Goal: Task Accomplishment & Management: Contribute content

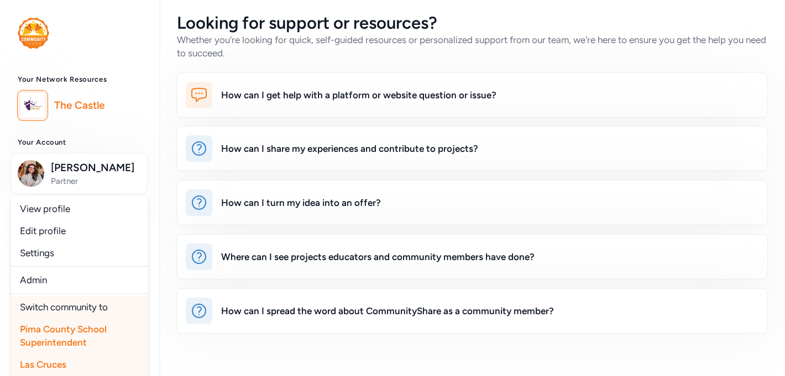
scroll to position [15, 0]
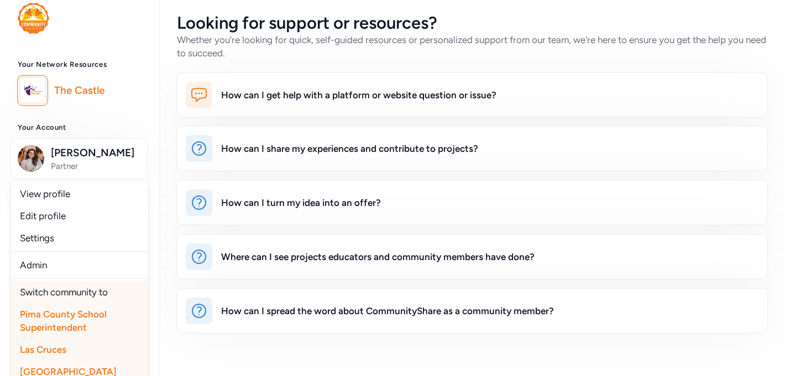
click at [162, 221] on div "How can I get help with a platform or website question or issue? How can I shar…" at bounding box center [472, 202] width 626 height 261
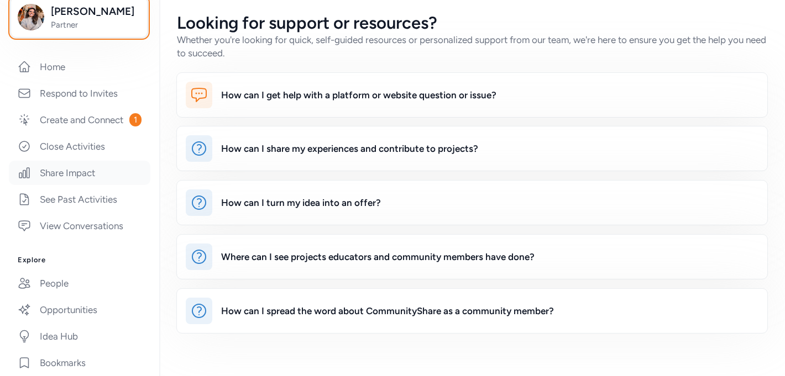
scroll to position [163, 0]
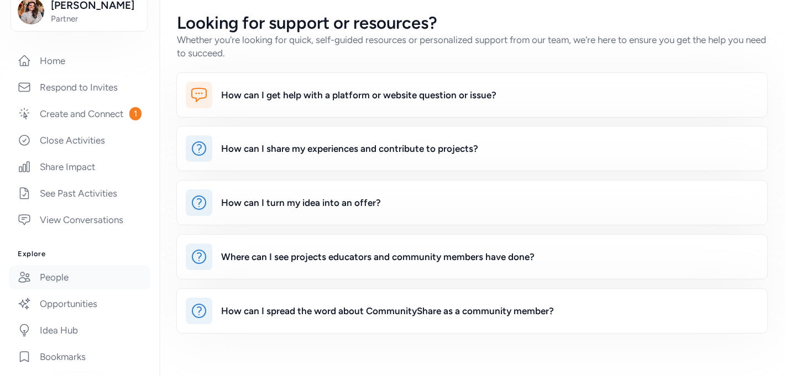
click at [51, 279] on link "People" at bounding box center [80, 277] width 142 height 24
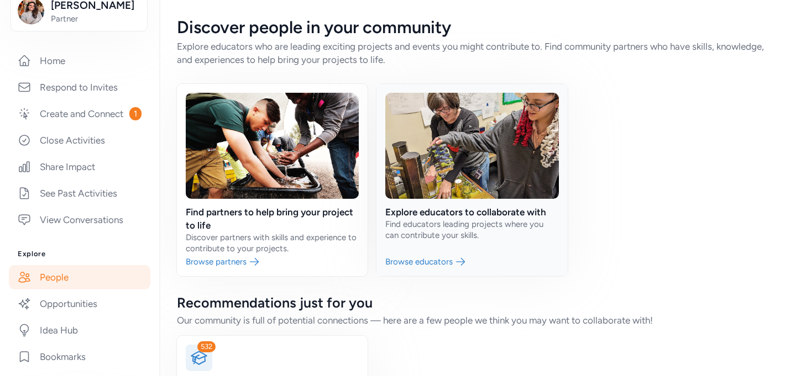
click at [424, 232] on link at bounding box center [471, 180] width 191 height 192
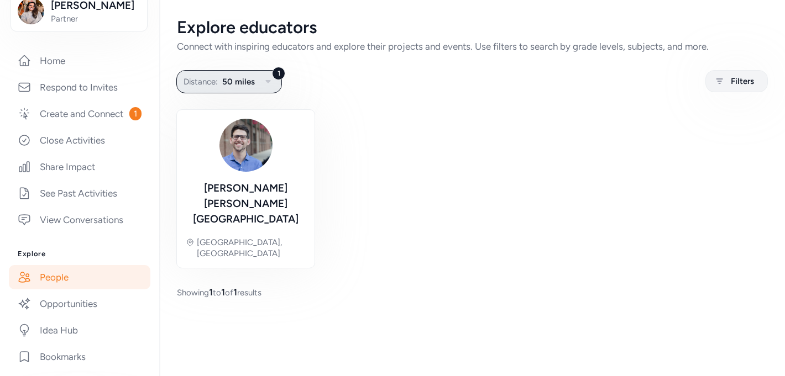
click at [244, 86] on span "50 miles" at bounding box center [238, 81] width 33 height 13
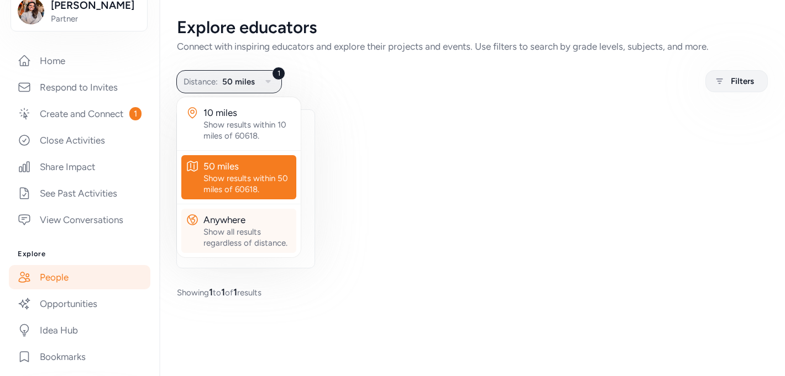
click at [243, 239] on div "Show all results regardless of distance." at bounding box center [247, 238] width 88 height 22
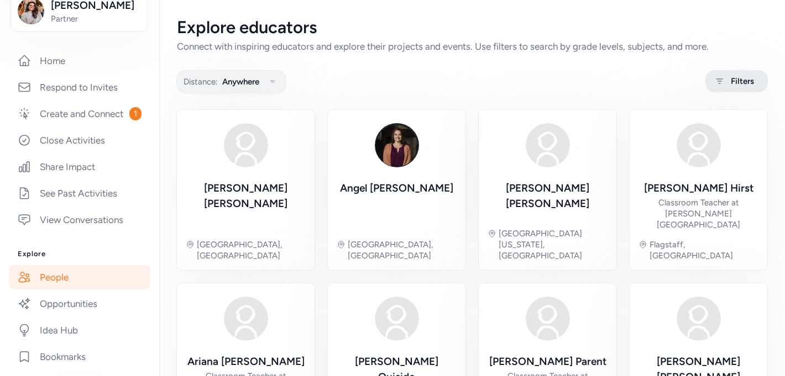
click at [731, 80] on span "Filters" at bounding box center [742, 81] width 23 height 13
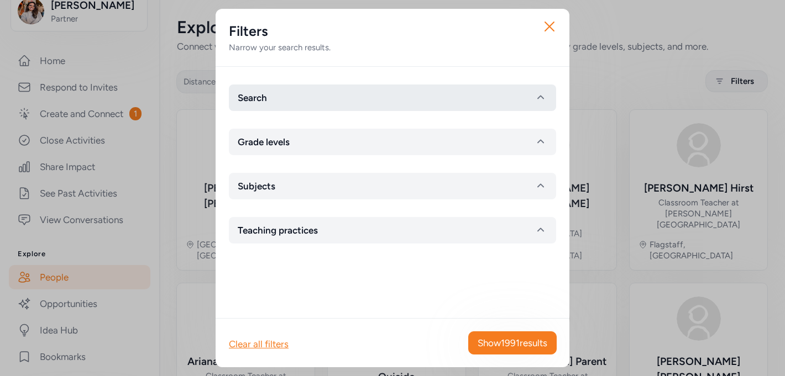
click at [395, 102] on button "Search" at bounding box center [392, 98] width 327 height 27
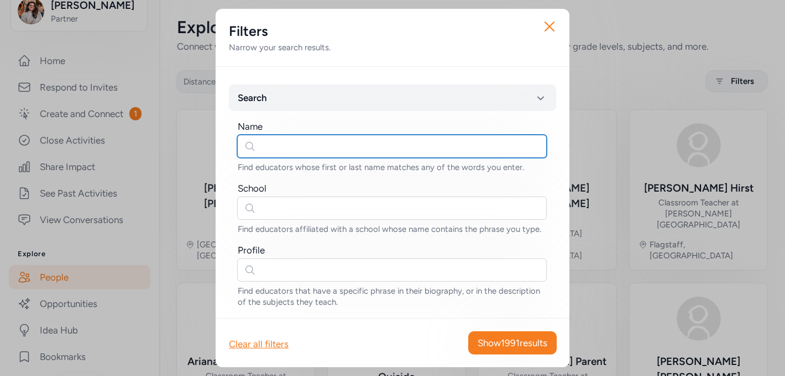
click at [357, 147] on input "text" at bounding box center [392, 146] width 310 height 23
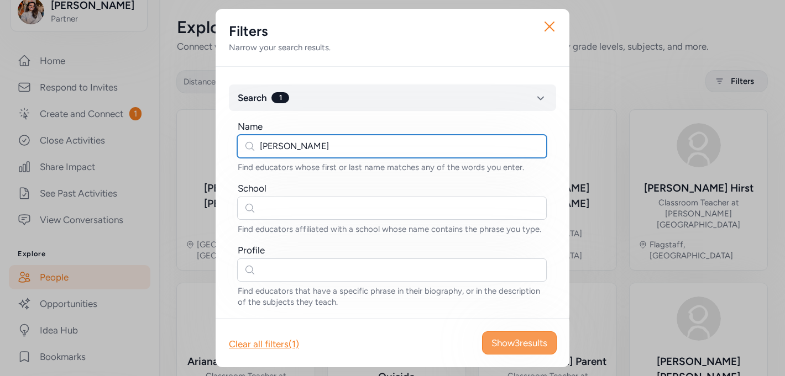
type input "[PERSON_NAME]"
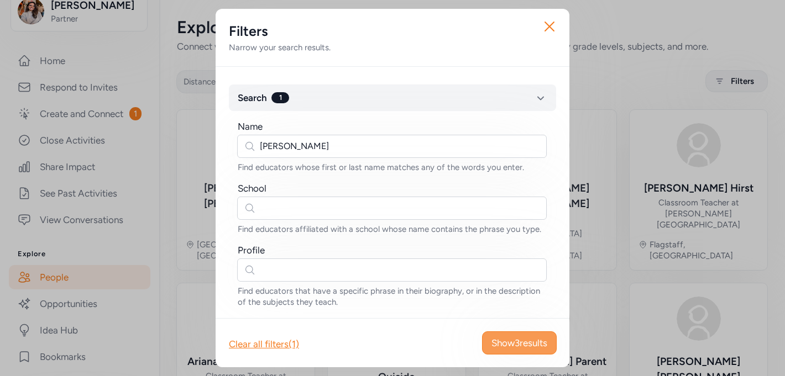
click at [521, 347] on span "Show 3 results" at bounding box center [519, 343] width 56 height 13
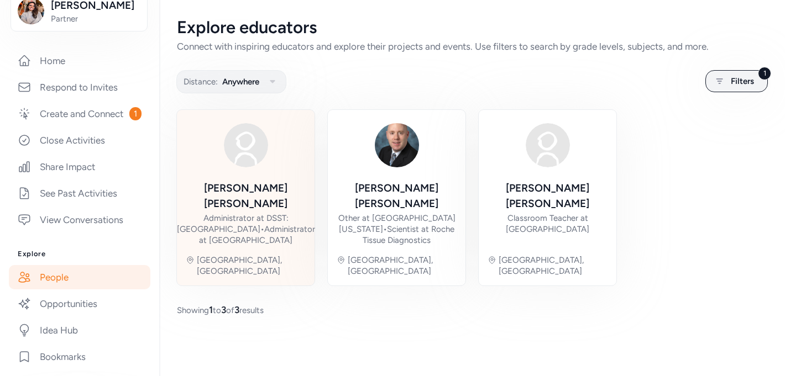
click at [252, 168] on img at bounding box center [245, 145] width 53 height 53
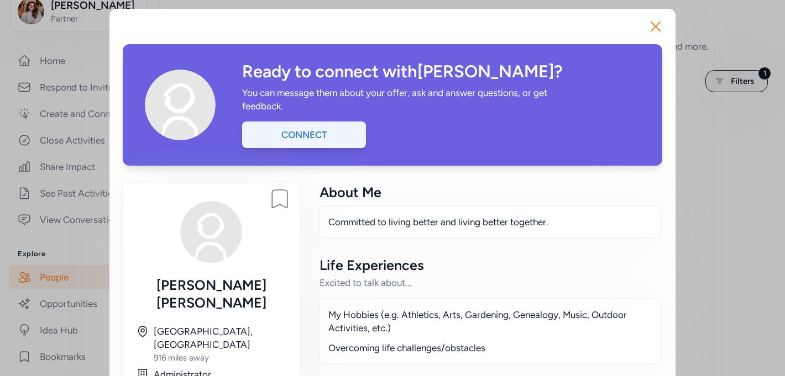
click at [331, 128] on div "Connect" at bounding box center [304, 135] width 124 height 27
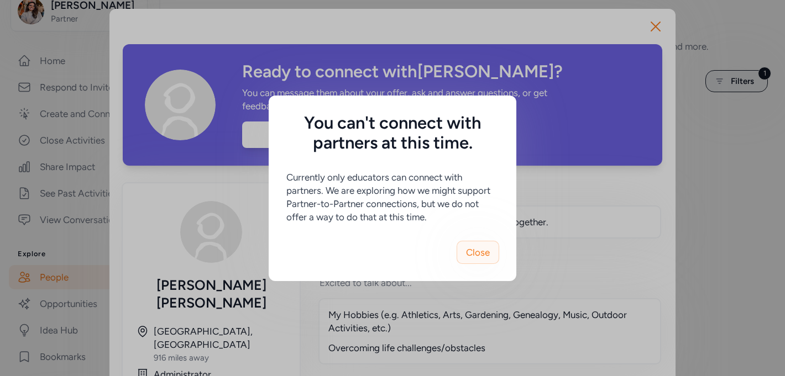
click at [463, 249] on button "Close" at bounding box center [478, 252] width 43 height 23
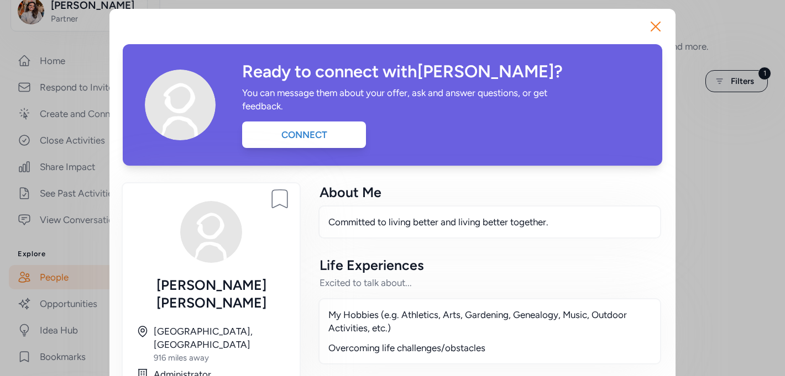
scroll to position [152, 0]
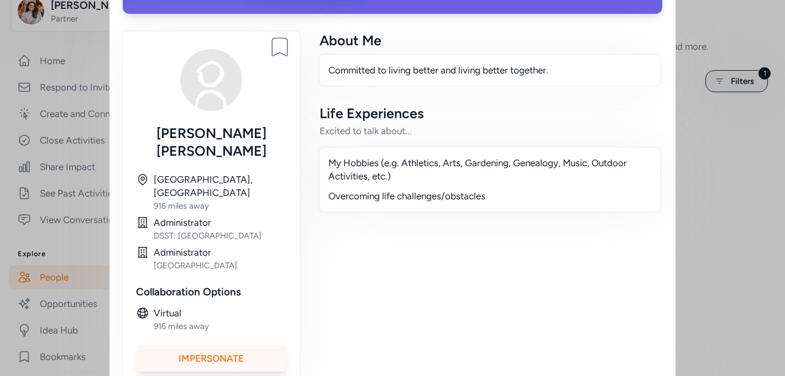
click at [223, 345] on div "Impersonate" at bounding box center [211, 358] width 150 height 27
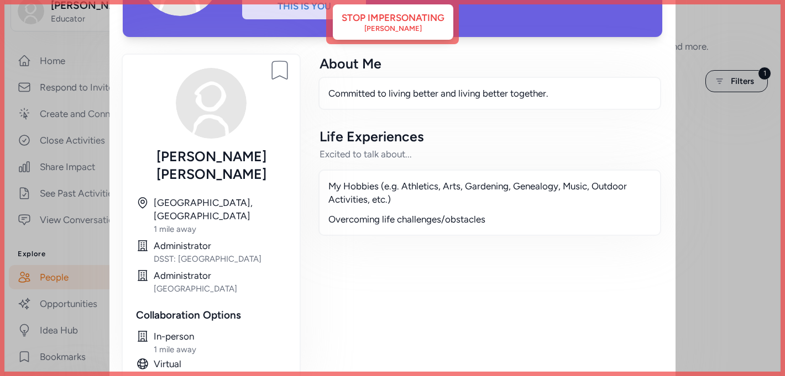
scroll to position [0, 0]
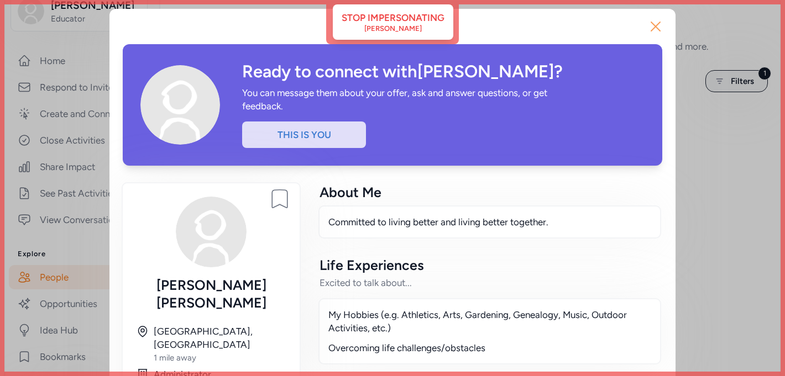
click at [656, 27] on icon "button" at bounding box center [655, 26] width 9 height 9
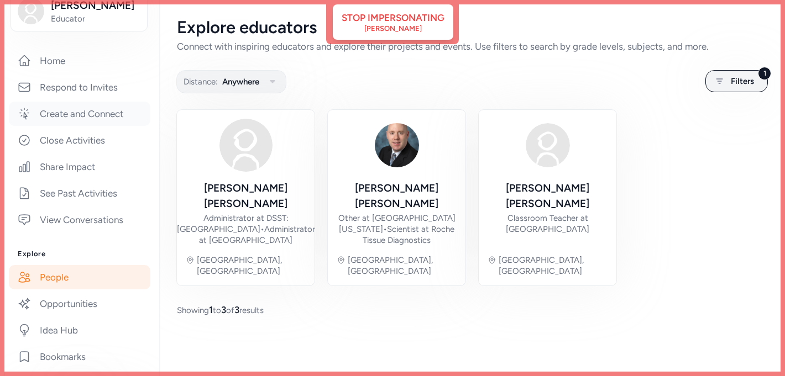
click at [93, 118] on link "Create and Connect" at bounding box center [80, 114] width 142 height 24
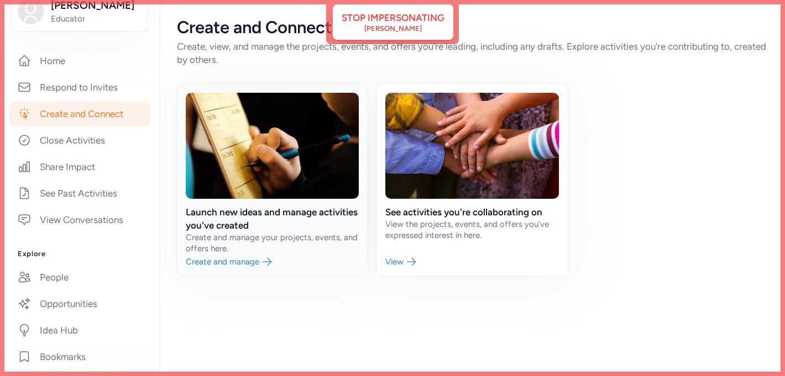
click at [282, 224] on link at bounding box center [272, 180] width 191 height 192
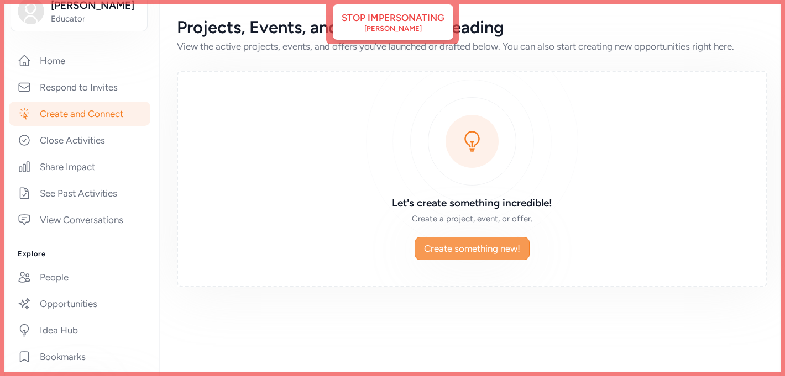
click at [501, 248] on span "Create something new!" at bounding box center [472, 248] width 96 height 13
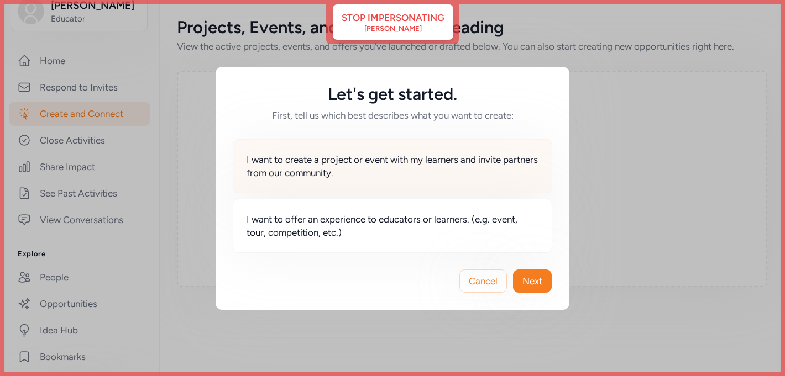
click at [454, 160] on span "I want to create a project or event with my learners and invite partners from o…" at bounding box center [393, 166] width 292 height 27
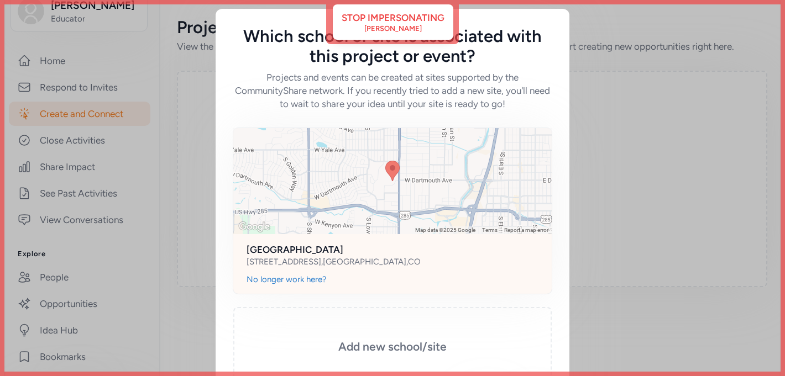
click at [455, 201] on div at bounding box center [392, 181] width 318 height 106
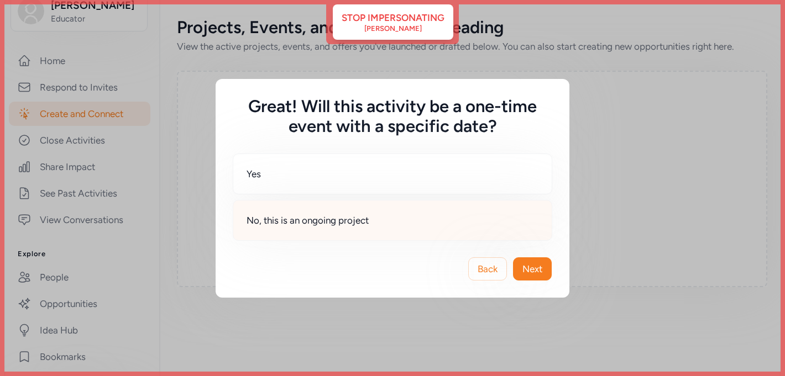
click at [420, 227] on div "No, this is an ongoing project" at bounding box center [392, 220] width 319 height 41
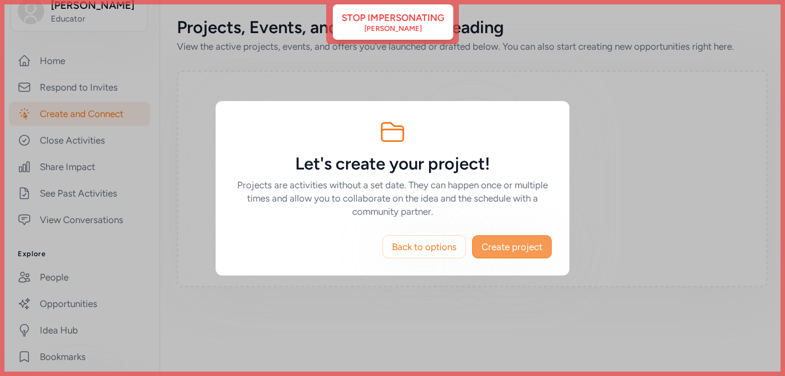
click at [500, 249] on span "Create project" at bounding box center [511, 246] width 61 height 13
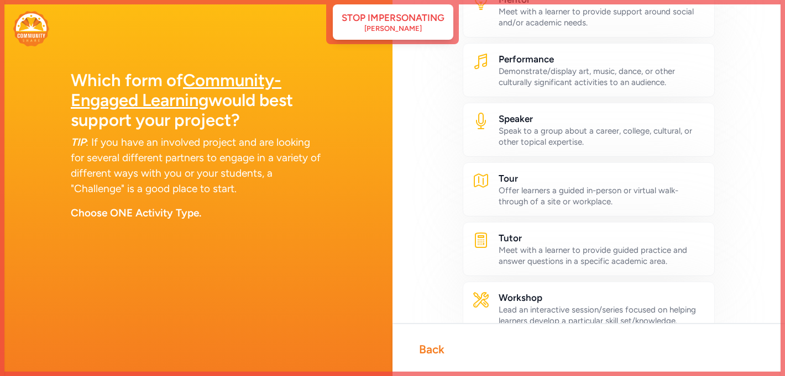
scroll to position [596, 0]
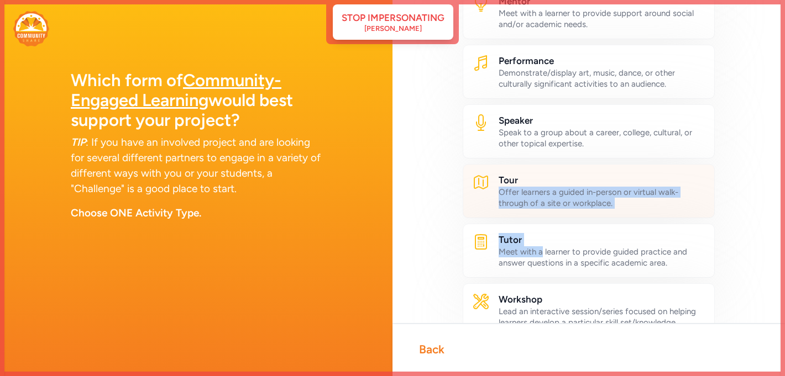
drag, startPoint x: 540, startPoint y: 251, endPoint x: 546, endPoint y: 184, distance: 67.1
click at [508, 188] on div "Offer learners a guided in-person or virtual walk-through of a site or workplac…" at bounding box center [602, 198] width 207 height 22
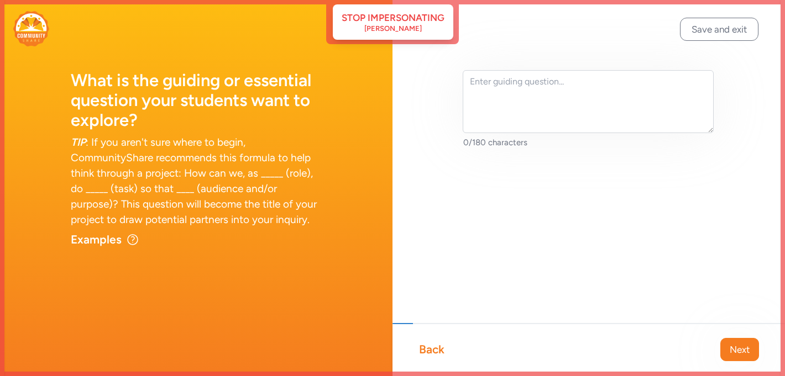
click at [422, 348] on div "Back" at bounding box center [431, 349] width 25 height 15
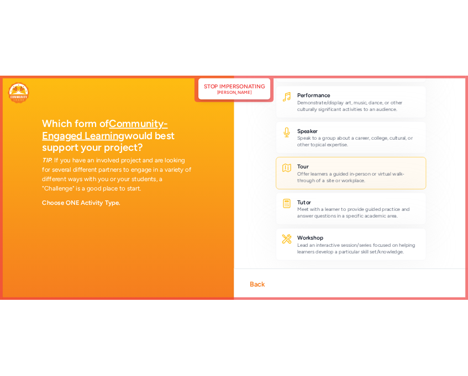
scroll to position [623, 0]
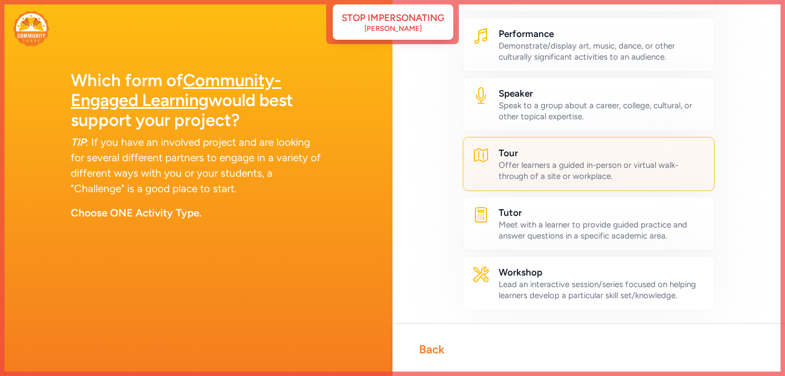
click at [563, 149] on h2 "Tour" at bounding box center [602, 152] width 207 height 13
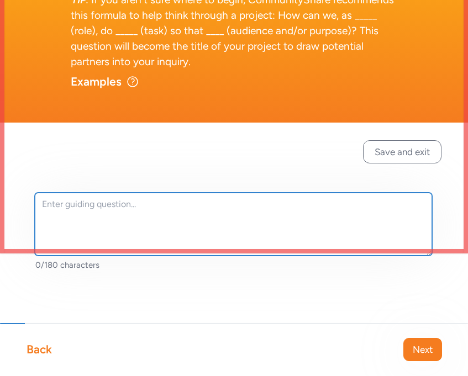
click at [180, 222] on textarea at bounding box center [233, 224] width 397 height 63
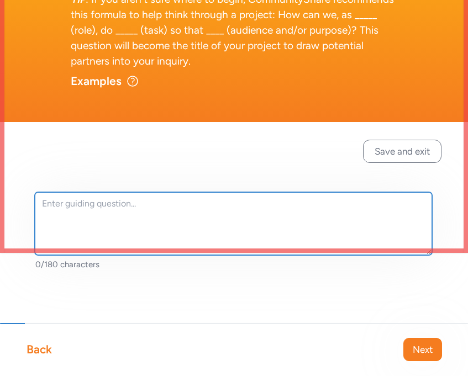
paste textarea "Driving Question How can experiencing a post-secondary campus help us imagine a…"
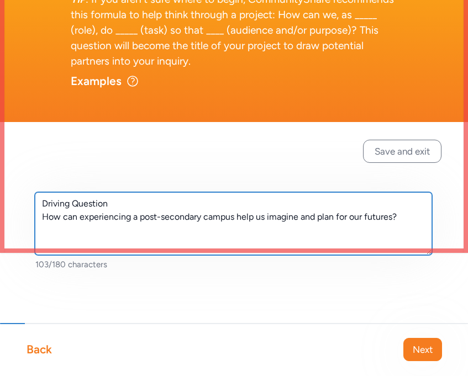
click at [54, 206] on textarea "Driving Question How can experiencing a post-secondary campus help us imagine a…" at bounding box center [233, 223] width 397 height 63
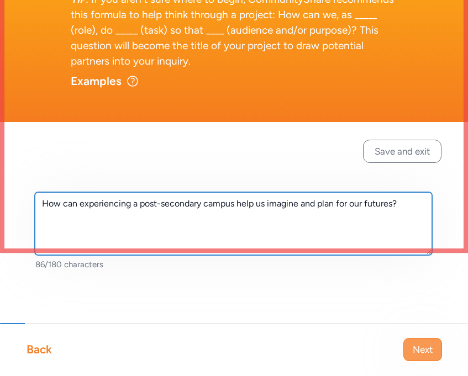
type textarea "How can experiencing a post-secondary campus help us imagine and plan for our f…"
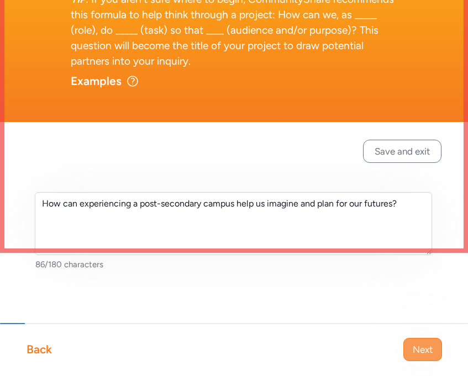
click at [432, 347] on span "Next" at bounding box center [423, 349] width 20 height 13
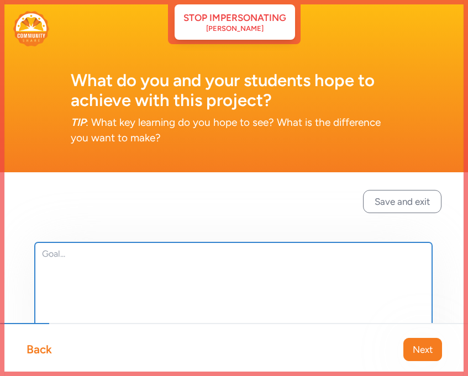
click at [212, 284] on textarea at bounding box center [233, 314] width 397 height 143
click at [120, 289] on textarea at bounding box center [233, 314] width 397 height 143
paste textarea "The project will help students develop a clearer and more personal vision of th…"
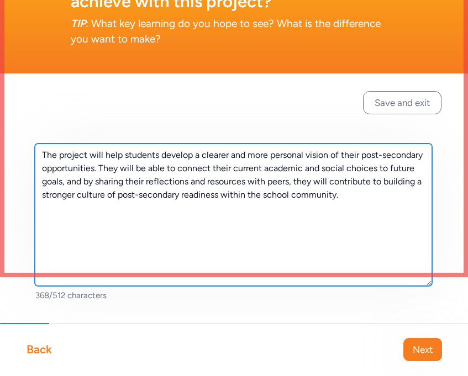
scroll to position [97, 0]
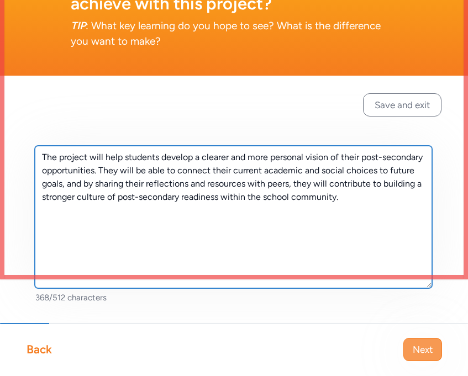
type textarea "The project will help students develop a clearer and more personal vision of th…"
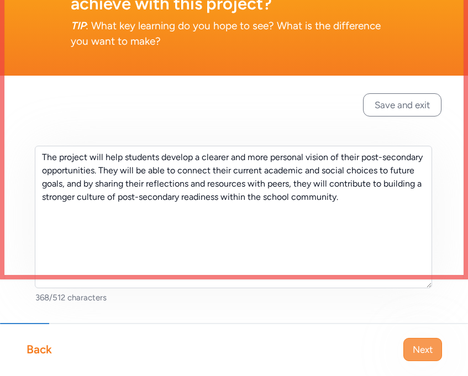
click at [427, 353] on span "Next" at bounding box center [423, 349] width 20 height 13
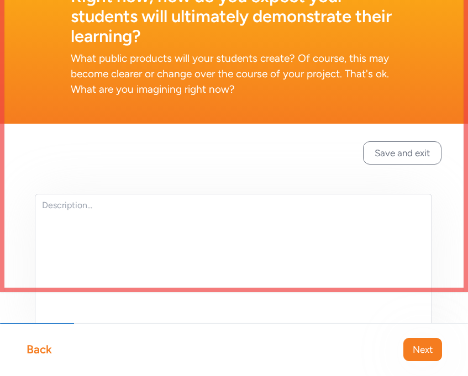
scroll to position [86, 0]
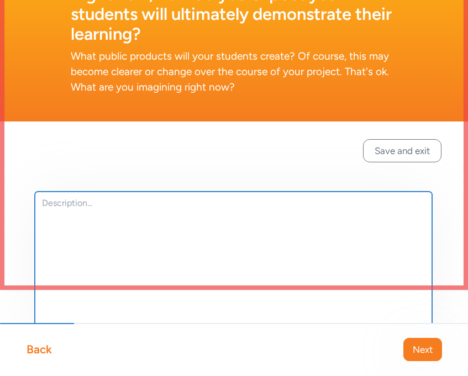
click at [240, 243] on textarea at bounding box center [233, 263] width 397 height 143
paste textarea "Student Product Options Personal reflection journal of “My Future at 25” Poster…"
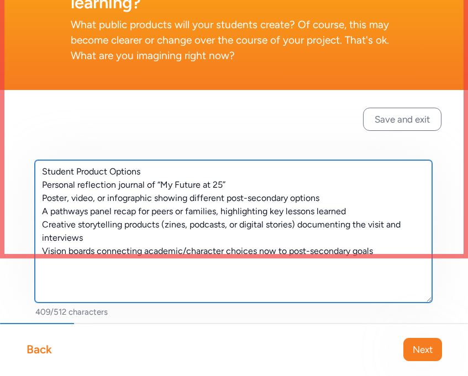
scroll to position [131, 0]
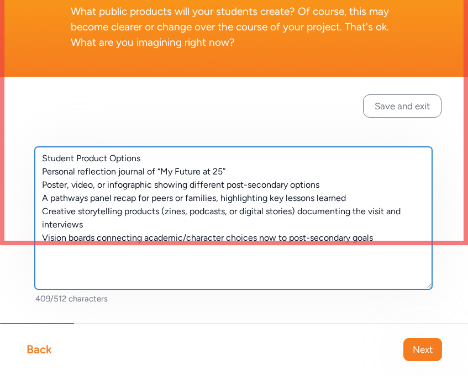
click at [42, 174] on textarea "Student Product Options Personal reflection journal of “My Future at 25” Poster…" at bounding box center [233, 218] width 397 height 143
click at [42, 184] on textarea "Student Product Options -Personal reflection journal of “My Future at 25” Poste…" at bounding box center [233, 218] width 397 height 143
click at [41, 192] on textarea "Student Product Options -Personal reflection journal of “My Future at 25” -Post…" at bounding box center [233, 218] width 397 height 143
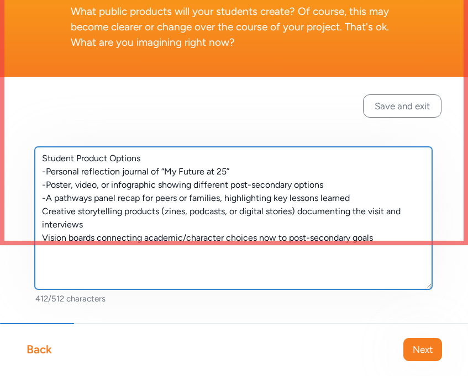
click at [42, 209] on textarea "Student Product Options -Personal reflection journal of “My Future at 25” -Post…" at bounding box center [233, 218] width 397 height 143
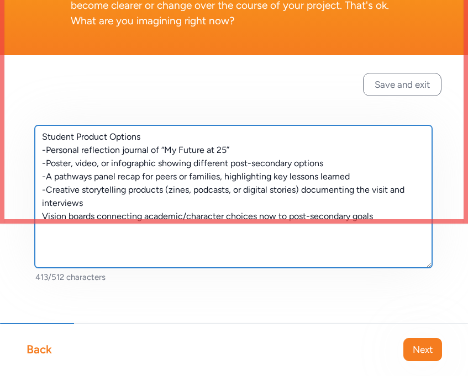
scroll to position [158, 0]
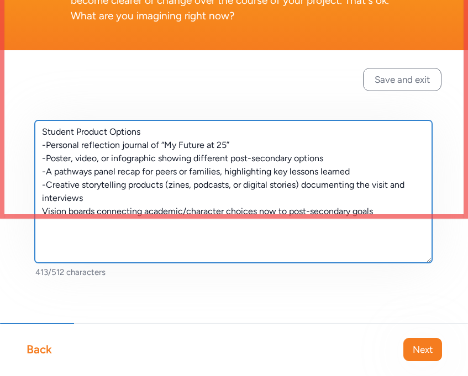
click at [41, 211] on textarea "Student Product Options -Personal reflection journal of “My Future at 25” -Post…" at bounding box center [233, 191] width 397 height 143
type textarea "Student Product Options -Personal reflection journal of “My Future at 25” -Post…"
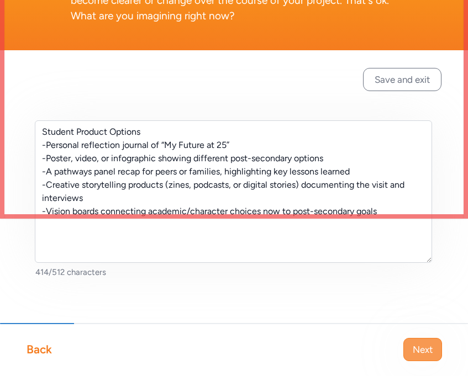
click at [429, 353] on span "Next" at bounding box center [423, 349] width 20 height 13
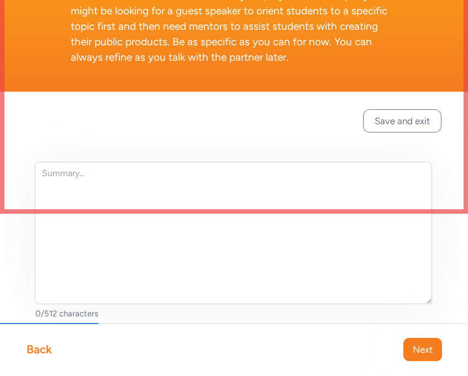
scroll to position [164, 0]
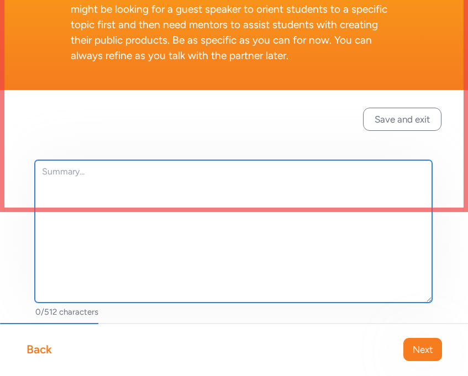
click at [87, 179] on textarea at bounding box center [233, 231] width 397 height 143
paste textarea "Community Partners & Roles University/College Hosts – Provide campus tours and …"
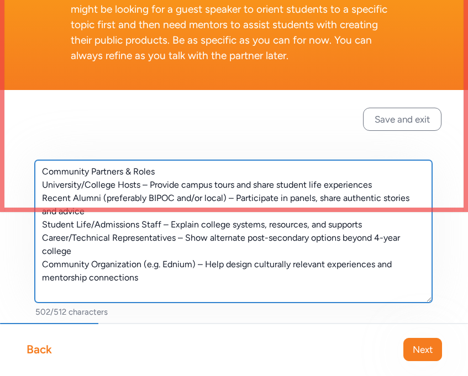
click at [41, 184] on textarea "Community Partners & Roles University/College Hosts – Provide campus tours and …" at bounding box center [233, 231] width 397 height 143
click at [40, 196] on textarea "Community Partners & Roles -University/College Hosts – Provide campus tours and…" at bounding box center [233, 231] width 397 height 143
click at [39, 226] on textarea "Community Partners & Roles -University/College Hosts – Provide campus tours and…" at bounding box center [233, 231] width 397 height 143
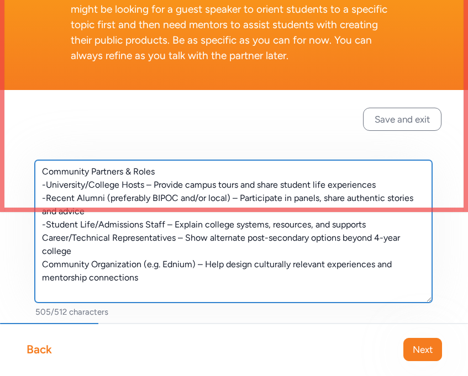
click at [39, 237] on textarea "Community Partners & Roles -University/College Hosts – Provide campus tours and…" at bounding box center [233, 231] width 397 height 143
click at [41, 266] on textarea "Community Partners & Roles -University/College Hosts – Provide campus tours and…" at bounding box center [233, 231] width 397 height 143
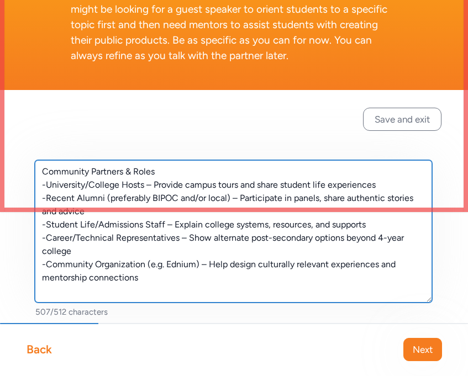
drag, startPoint x: 142, startPoint y: 280, endPoint x: 40, endPoint y: 268, distance: 102.4
click at [40, 268] on textarea "Community Partners & Roles -University/College Hosts – Provide campus tours and…" at bounding box center [233, 231] width 397 height 143
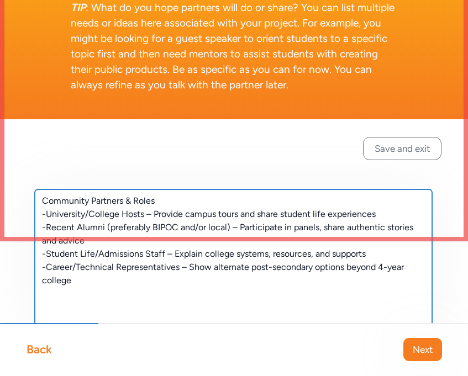
scroll to position [135, 0]
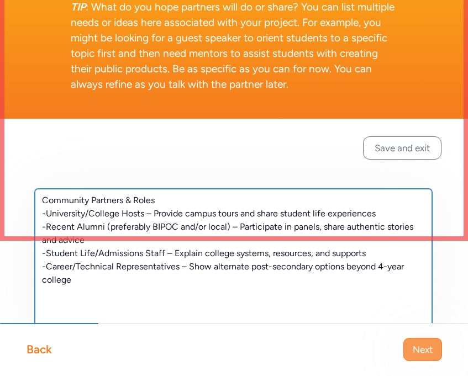
type textarea "Community Partners & Roles -University/College Hosts – Provide campus tours and…"
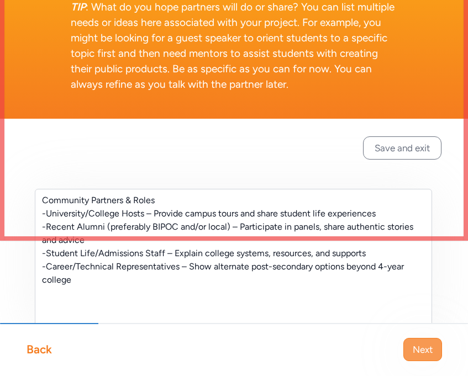
click at [417, 351] on span "Next" at bounding box center [423, 349] width 20 height 13
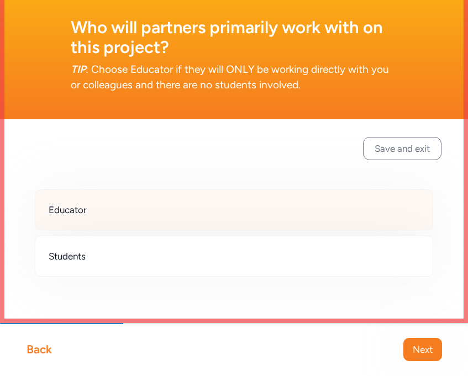
scroll to position [59, 0]
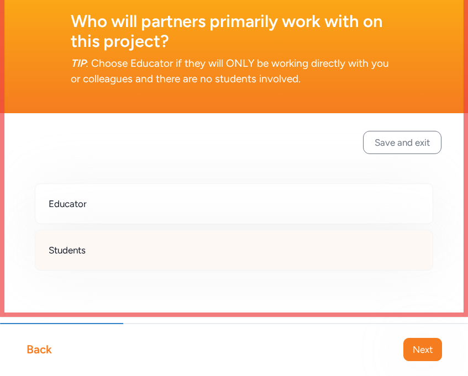
click at [281, 247] on div "Students" at bounding box center [234, 250] width 399 height 41
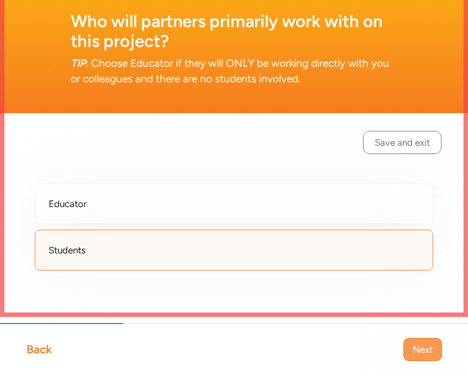
click at [408, 350] on button "Next" at bounding box center [423, 349] width 39 height 23
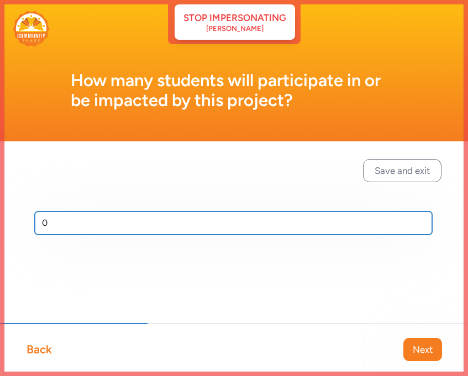
click at [282, 230] on input "0" at bounding box center [233, 223] width 397 height 23
type input "150"
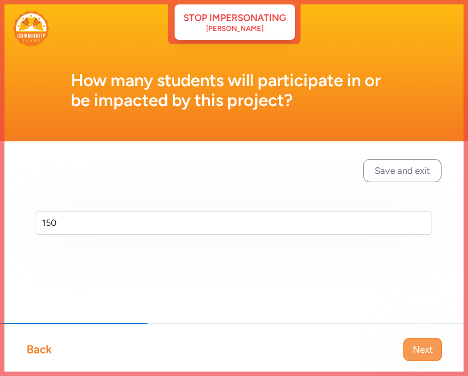
click at [415, 347] on span "Next" at bounding box center [423, 349] width 20 height 13
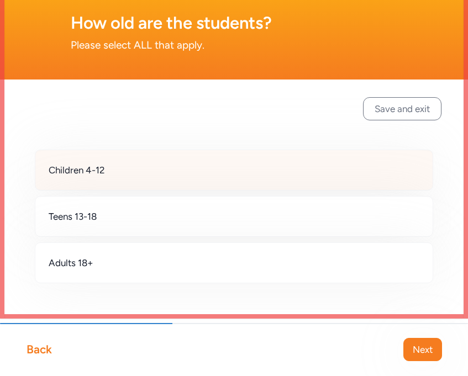
scroll to position [70, 0]
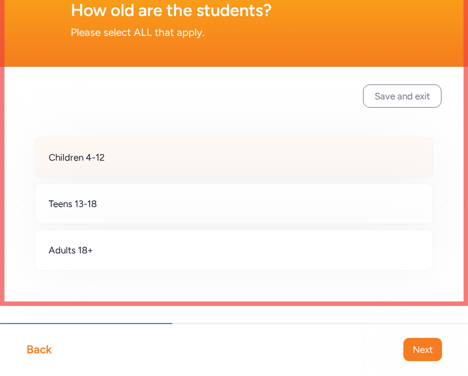
click at [224, 163] on div "Children 4-12" at bounding box center [234, 157] width 399 height 41
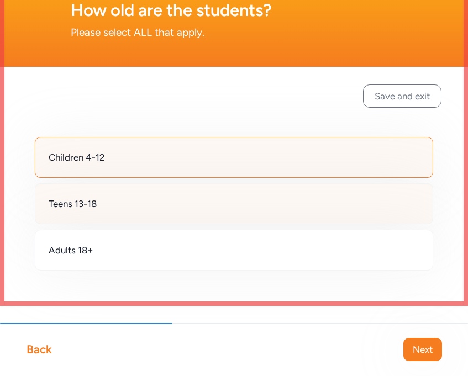
click at [212, 209] on div "Teens 13-18" at bounding box center [234, 204] width 399 height 41
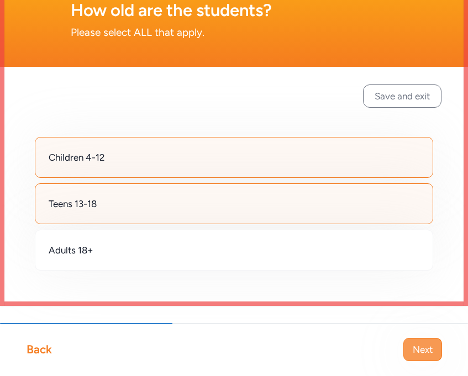
click at [415, 353] on span "Next" at bounding box center [423, 349] width 20 height 13
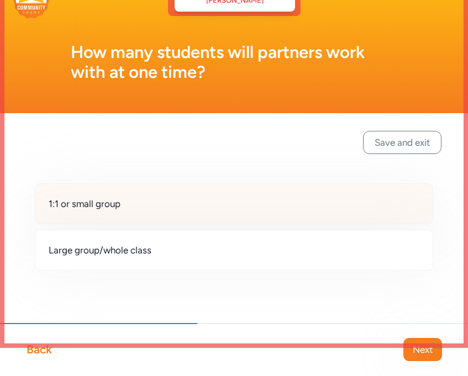
scroll to position [28, 0]
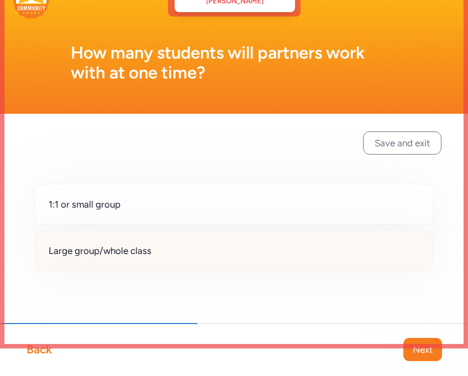
click at [187, 259] on div "Large group/whole class" at bounding box center [234, 250] width 399 height 41
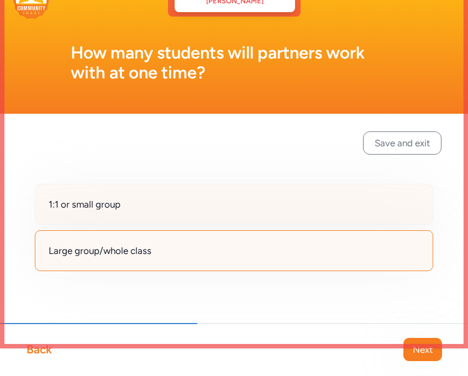
click at [175, 213] on div "1:1 or small group" at bounding box center [234, 204] width 399 height 41
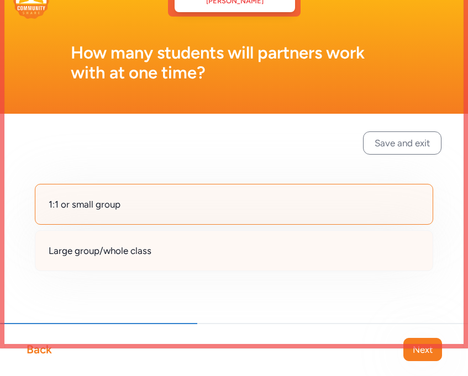
click at [183, 247] on div "Large group/whole class" at bounding box center [234, 250] width 399 height 41
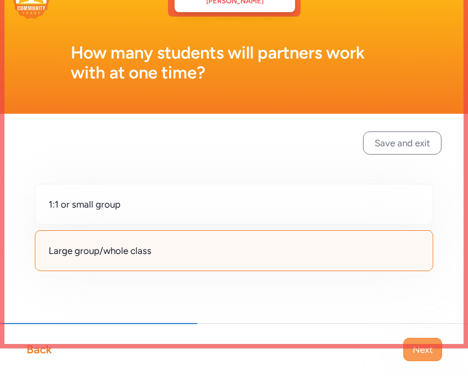
click at [416, 353] on span "Next" at bounding box center [423, 349] width 20 height 13
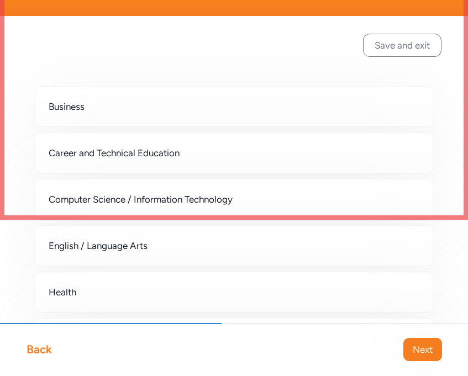
scroll to position [156, 0]
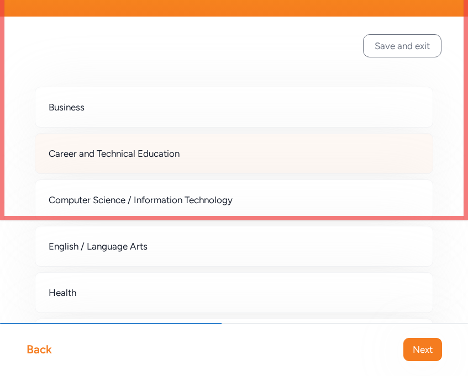
click at [169, 151] on span "Career and Technical Education" at bounding box center [114, 153] width 131 height 13
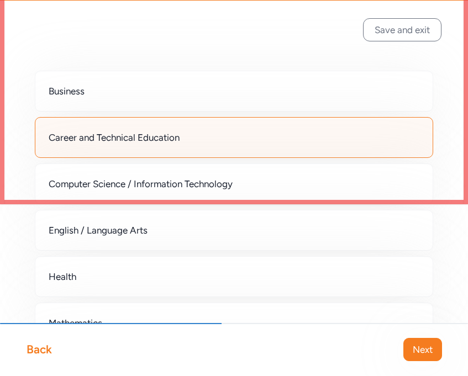
scroll to position [169, 0]
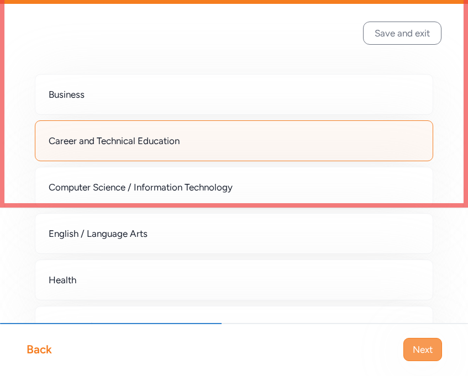
click at [429, 354] on span "Next" at bounding box center [423, 349] width 20 height 13
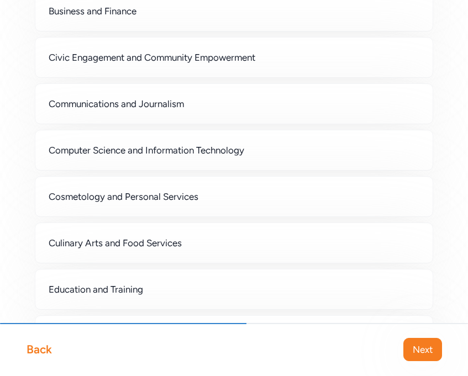
scroll to position [410, 0]
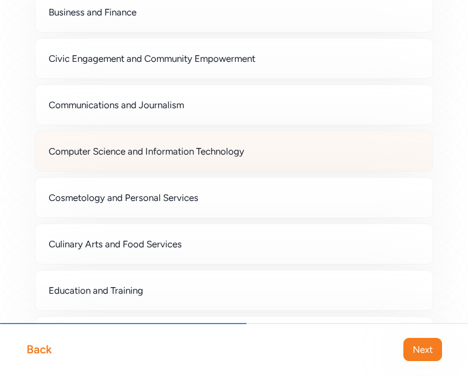
click at [181, 158] on span "Computer Science and Information Technology" at bounding box center [147, 151] width 196 height 13
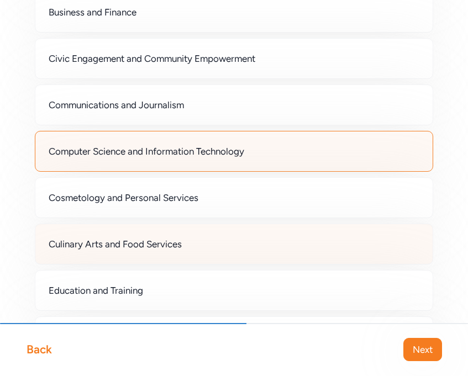
click at [169, 244] on span "Culinary Arts and Food Services" at bounding box center [115, 244] width 133 height 13
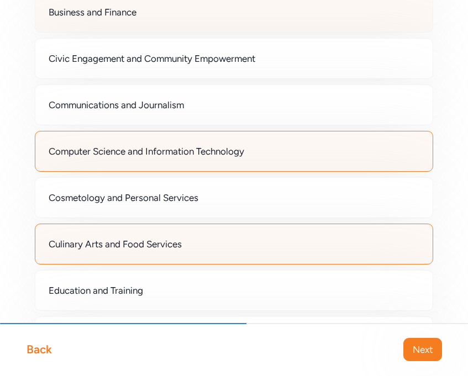
click at [133, 21] on div "Business and Finance" at bounding box center [234, 12] width 399 height 41
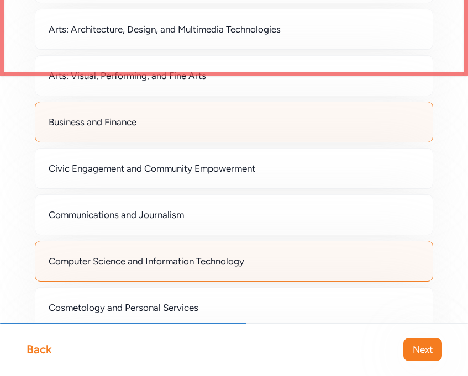
scroll to position [294, 0]
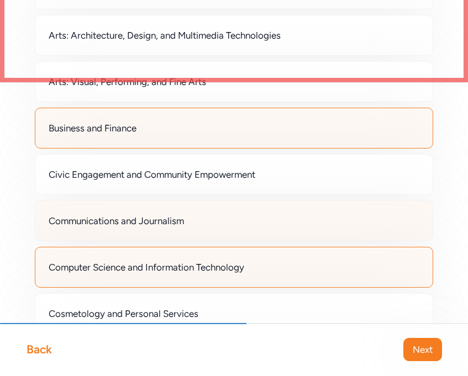
click at [136, 213] on div "Communications and Journalism" at bounding box center [234, 221] width 399 height 41
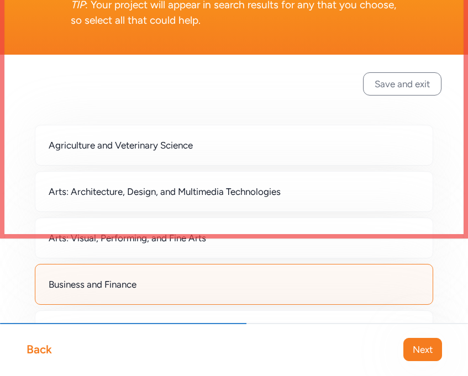
scroll to position [137, 0]
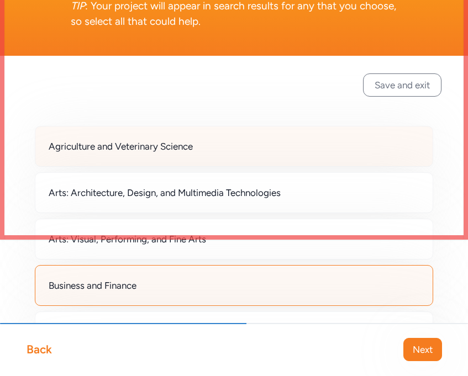
click at [113, 150] on span "Agriculture and Veterinary Science" at bounding box center [121, 146] width 144 height 13
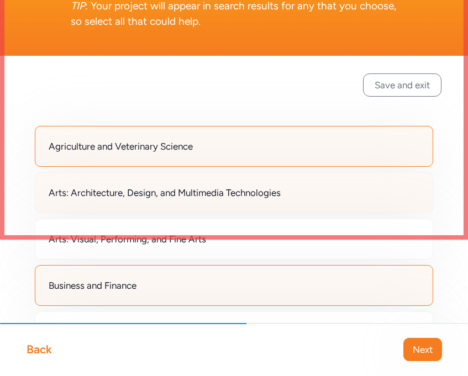
click at [114, 185] on div "Arts: Architecture, Design, and Multimedia Technologies" at bounding box center [234, 192] width 399 height 41
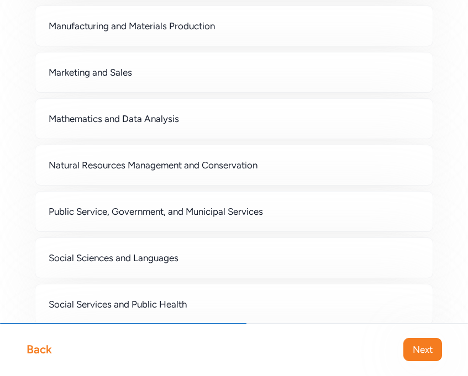
scroll to position [1147, 0]
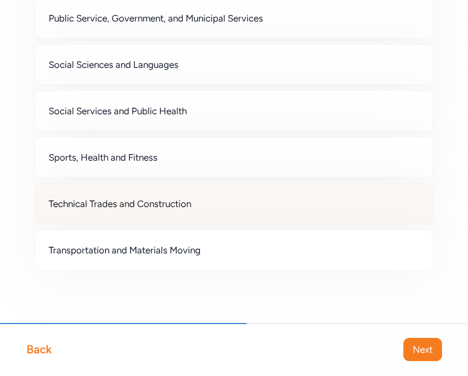
click at [120, 200] on span "Technical Trades and Construction" at bounding box center [120, 203] width 143 height 13
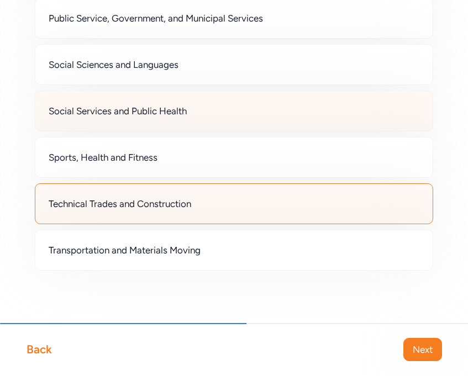
click at [98, 109] on span "Social Services and Public Health" at bounding box center [118, 110] width 138 height 13
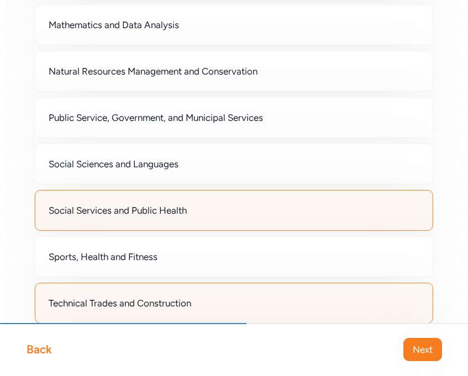
scroll to position [1045, 0]
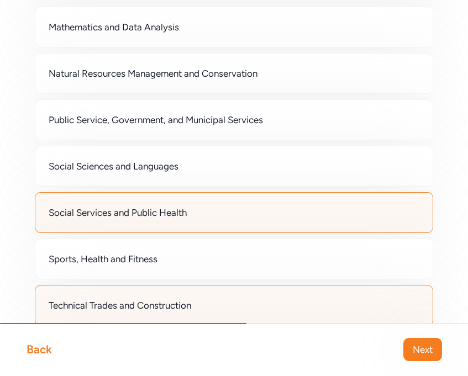
click at [98, 109] on div "Public Service, Government, and Municipal Services" at bounding box center [234, 119] width 399 height 41
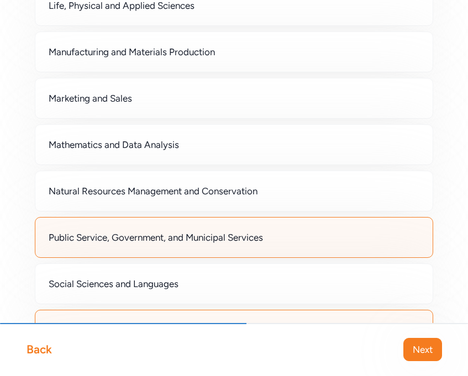
scroll to position [922, 0]
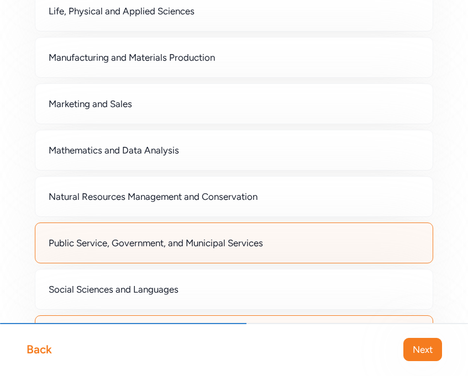
click at [98, 109] on span "Marketing and Sales" at bounding box center [90, 103] width 83 height 13
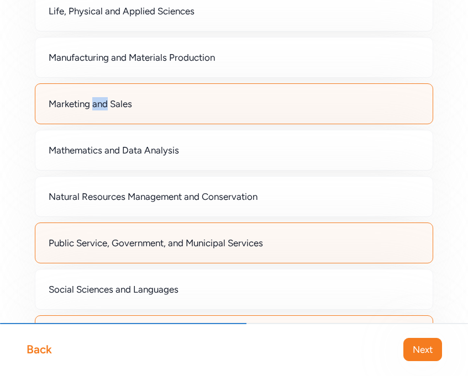
click at [98, 109] on span "Marketing and Sales" at bounding box center [90, 103] width 83 height 13
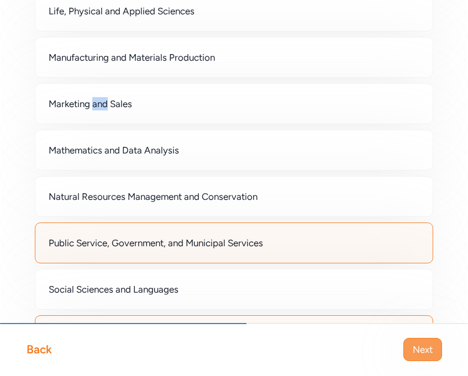
click at [415, 349] on span "Next" at bounding box center [423, 349] width 20 height 13
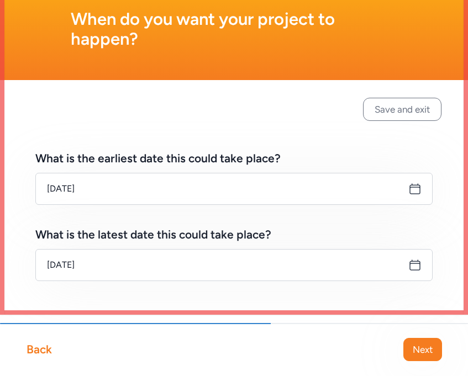
scroll to position [72, 0]
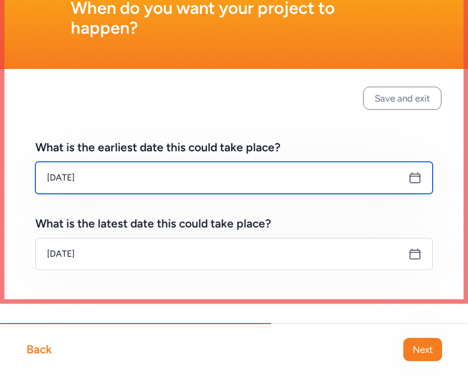
click at [125, 174] on input "[DATE]" at bounding box center [233, 178] width 397 height 32
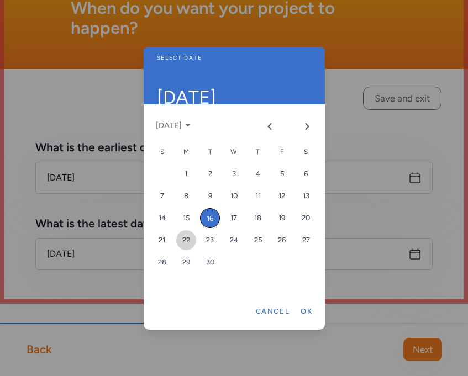
click at [188, 244] on div "22" at bounding box center [186, 240] width 20 height 20
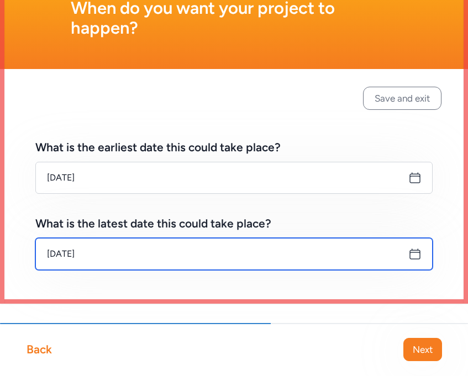
click at [154, 255] on input "[DATE]" at bounding box center [233, 254] width 397 height 32
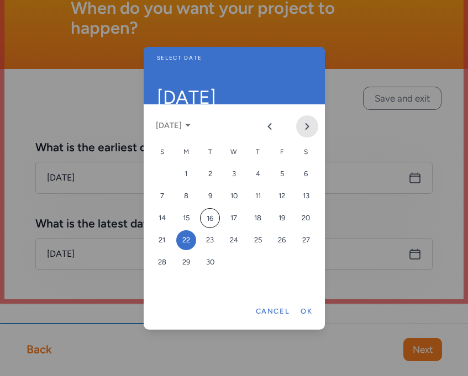
click at [303, 132] on button "Next month" at bounding box center [307, 127] width 22 height 22
click at [303, 127] on icon "Next month" at bounding box center [307, 126] width 9 height 9
click at [282, 177] on div "5" at bounding box center [282, 174] width 20 height 20
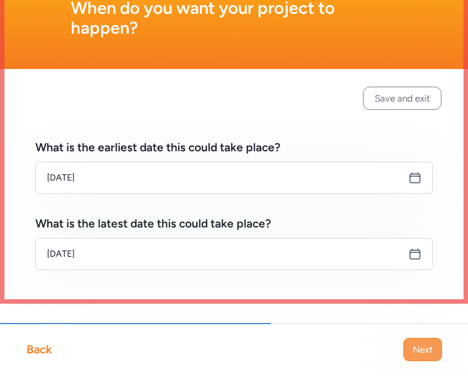
click at [417, 352] on span "Next" at bounding box center [423, 349] width 20 height 13
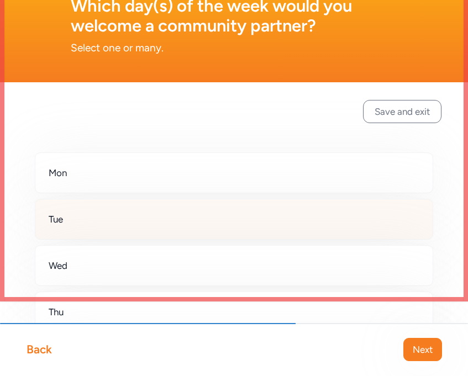
scroll to position [75, 0]
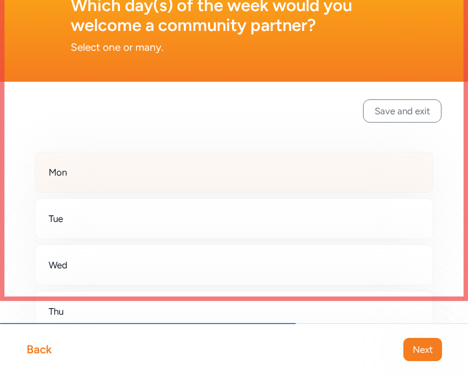
click at [190, 180] on div "Mon" at bounding box center [234, 172] width 399 height 41
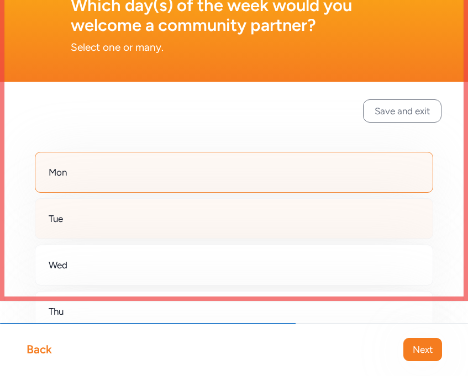
click at [184, 213] on div "Tue" at bounding box center [234, 218] width 399 height 41
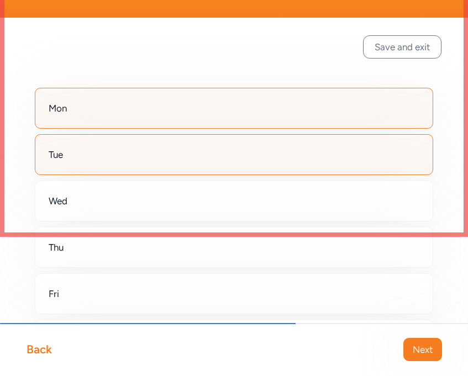
scroll to position [158, 0]
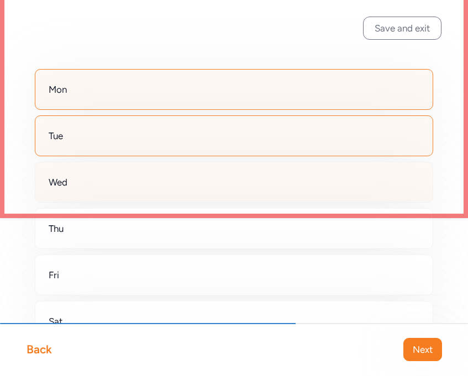
click at [172, 175] on div "Wed" at bounding box center [234, 182] width 399 height 41
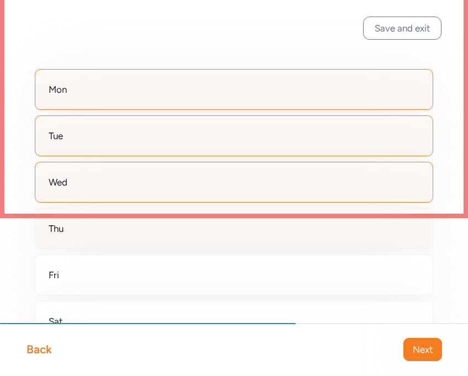
click at [156, 228] on div "Thu" at bounding box center [234, 228] width 399 height 41
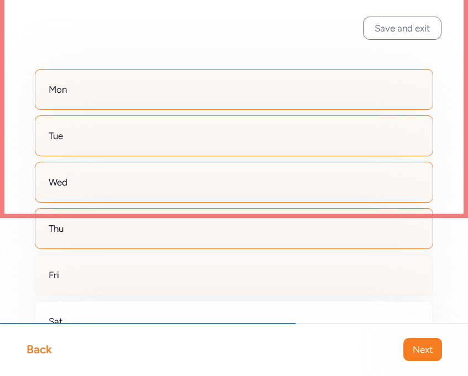
click at [143, 271] on div "Fri" at bounding box center [234, 275] width 399 height 41
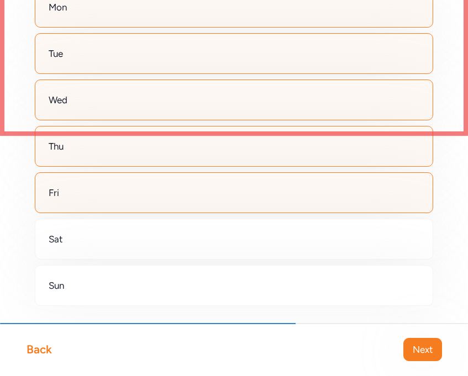
scroll to position [245, 0]
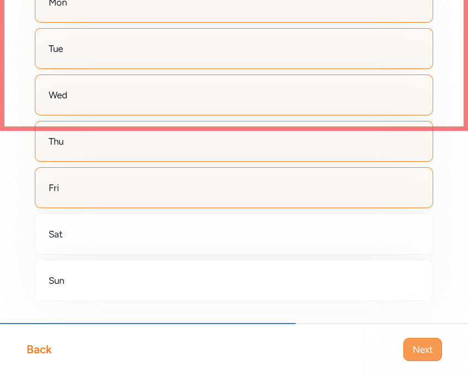
click at [423, 345] on span "Next" at bounding box center [423, 349] width 20 height 13
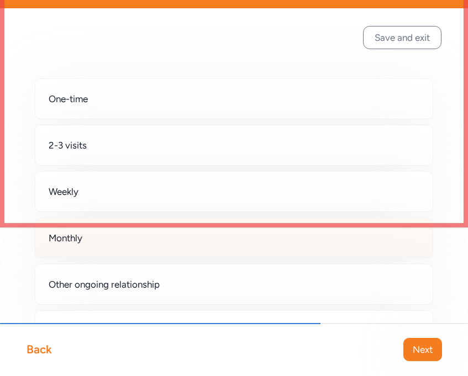
scroll to position [148, 0]
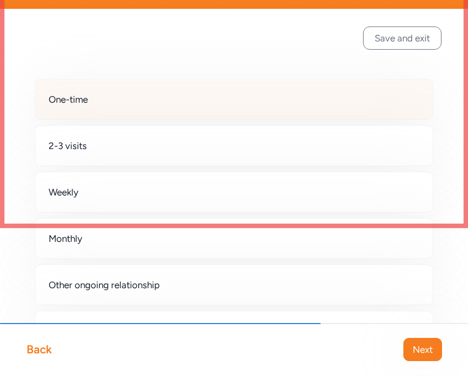
click at [116, 110] on div "One-time" at bounding box center [234, 99] width 399 height 41
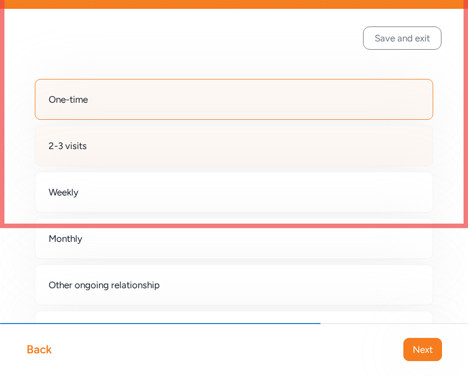
click at [107, 146] on div "2-3 visits" at bounding box center [234, 145] width 399 height 41
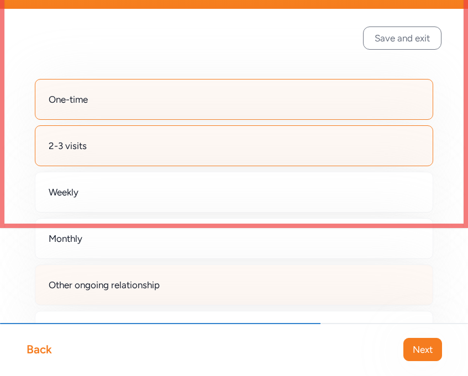
click at [94, 283] on span "Other ongoing relationship" at bounding box center [104, 285] width 111 height 13
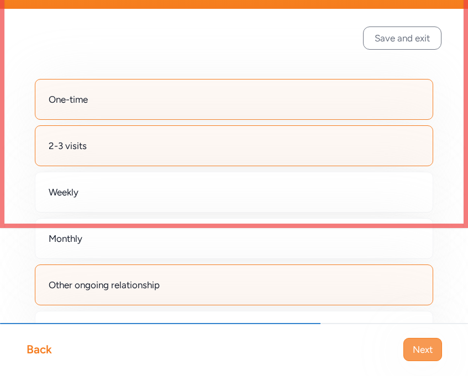
click at [426, 350] on span "Next" at bounding box center [423, 349] width 20 height 13
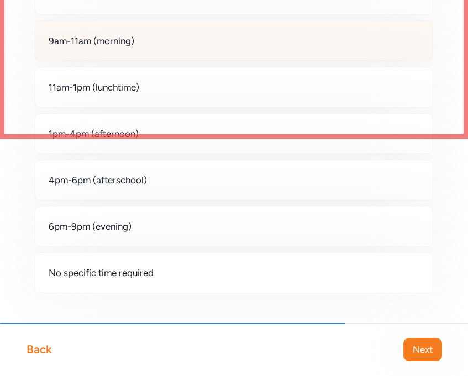
scroll to position [251, 0]
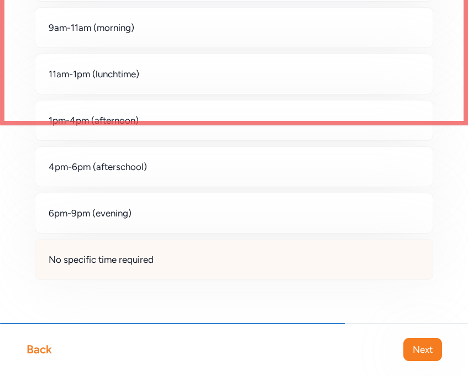
click at [208, 258] on div "No specific time required" at bounding box center [234, 259] width 399 height 41
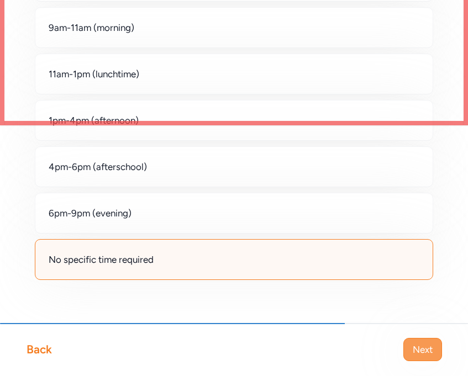
click at [417, 346] on span "Next" at bounding box center [423, 349] width 20 height 13
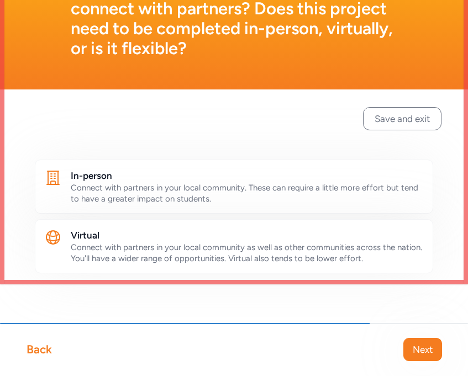
scroll to position [95, 0]
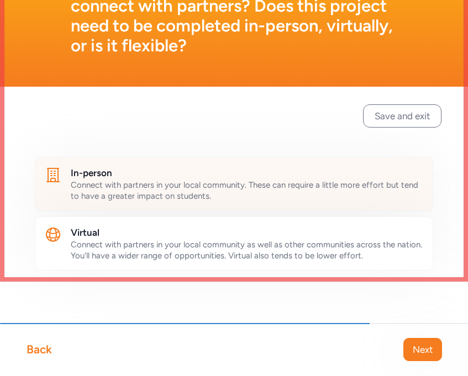
click at [294, 186] on span "Connect with partners in your local community. These can require a little more …" at bounding box center [245, 190] width 348 height 21
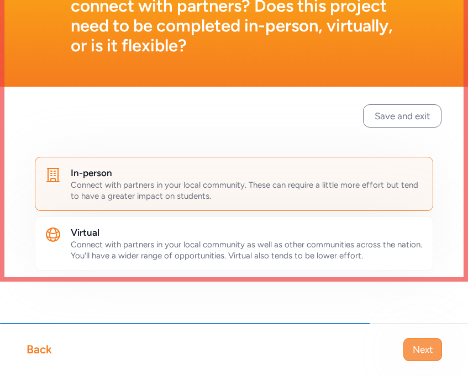
click at [432, 353] on span "Next" at bounding box center [423, 349] width 20 height 13
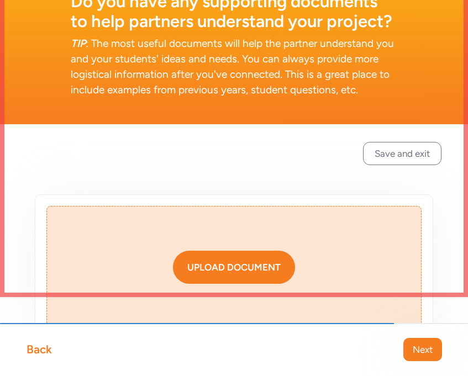
scroll to position [81, 0]
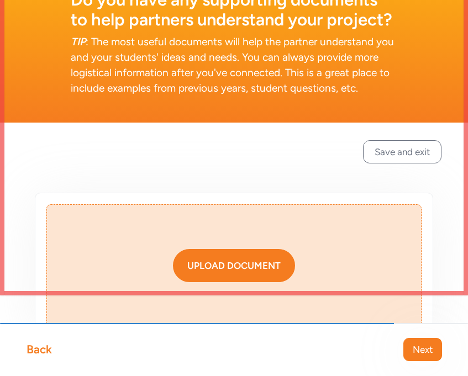
click at [242, 268] on div "Upload document" at bounding box center [233, 265] width 93 height 13
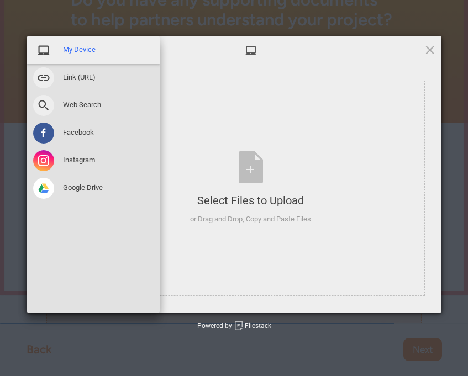
click at [50, 57] on span at bounding box center [43, 50] width 21 height 21
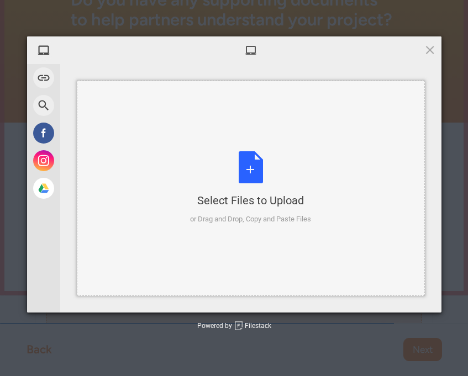
click at [259, 188] on div "Select Files to Upload or Drag and Drop, Copy and Paste Files" at bounding box center [250, 188] width 121 height 74
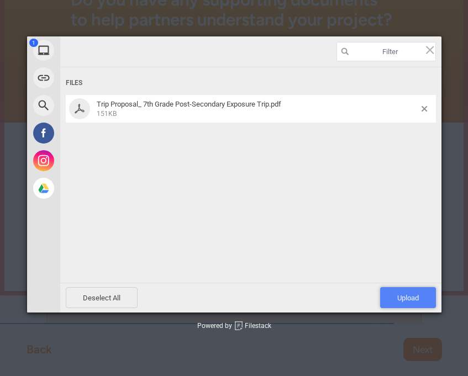
click at [408, 300] on span "Upload 1" at bounding box center [408, 298] width 22 height 8
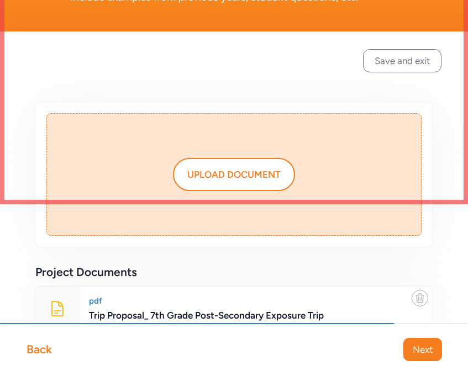
scroll to position [176, 0]
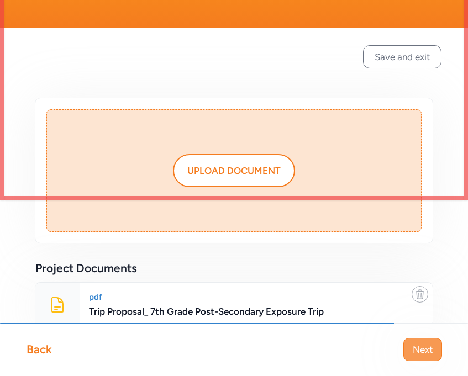
click at [427, 344] on span "Next" at bounding box center [423, 349] width 20 height 13
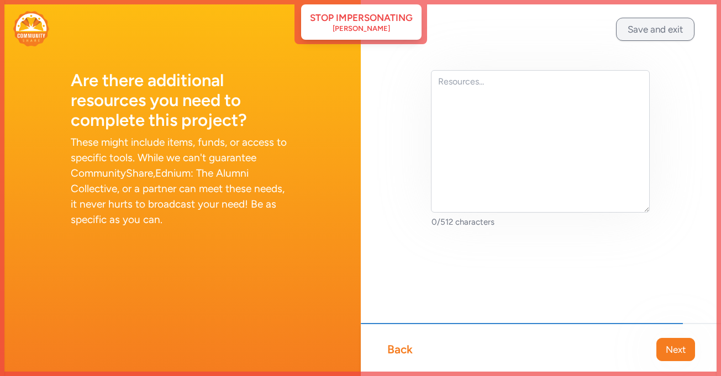
click at [658, 33] on button "Save and exit" at bounding box center [655, 29] width 78 height 23
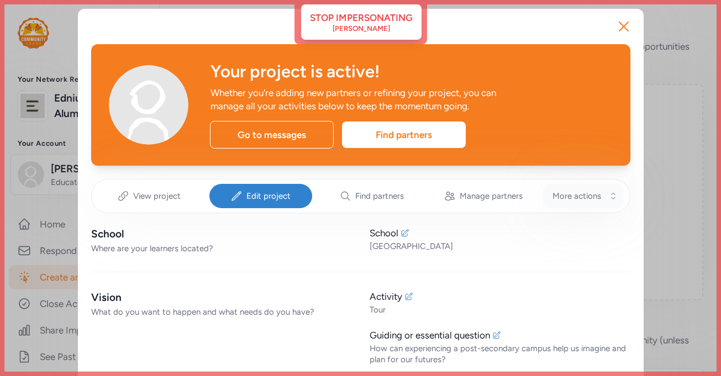
click at [584, 201] on span "More actions" at bounding box center [577, 196] width 49 height 11
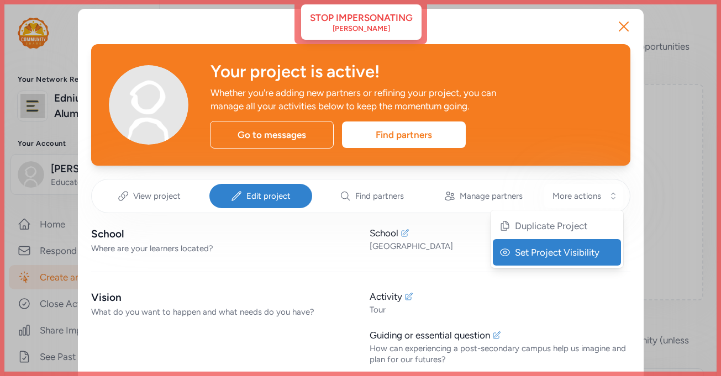
click at [556, 244] on div "Set Project Visibility" at bounding box center [557, 252] width 128 height 27
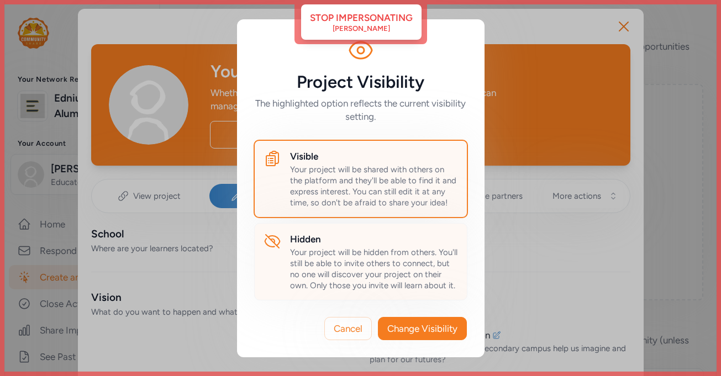
click at [386, 243] on h2 "Hidden" at bounding box center [374, 239] width 168 height 13
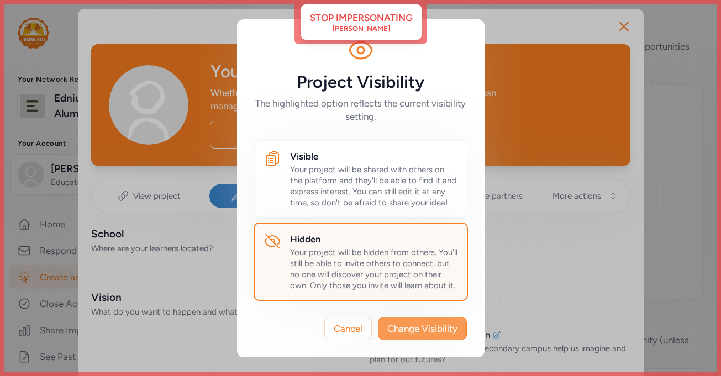
click at [417, 330] on span "Change Visibility" at bounding box center [422, 328] width 70 height 13
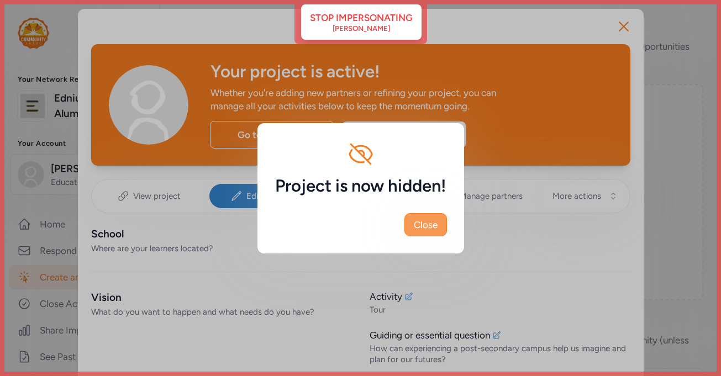
click at [422, 222] on span "Close" at bounding box center [426, 224] width 24 height 13
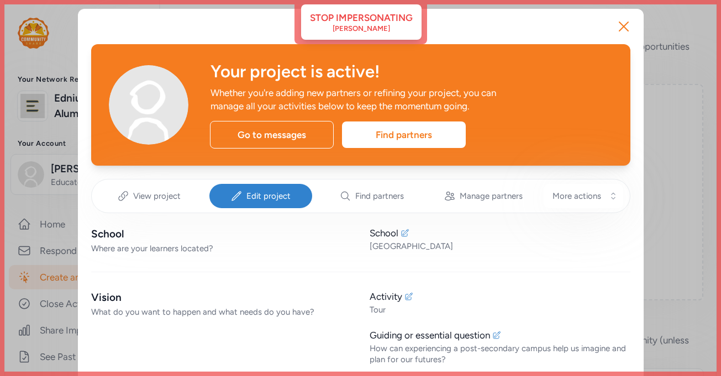
click at [274, 200] on span "Edit project" at bounding box center [269, 196] width 44 height 11
click at [274, 192] on span "Edit project" at bounding box center [269, 196] width 44 height 11
click at [228, 196] on div "Edit project" at bounding box center [260, 196] width 103 height 24
click at [145, 201] on span "View project" at bounding box center [157, 196] width 48 height 11
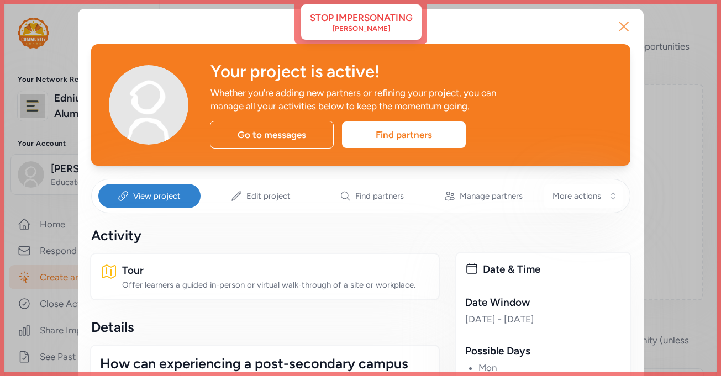
click at [620, 25] on icon "button" at bounding box center [624, 27] width 18 height 18
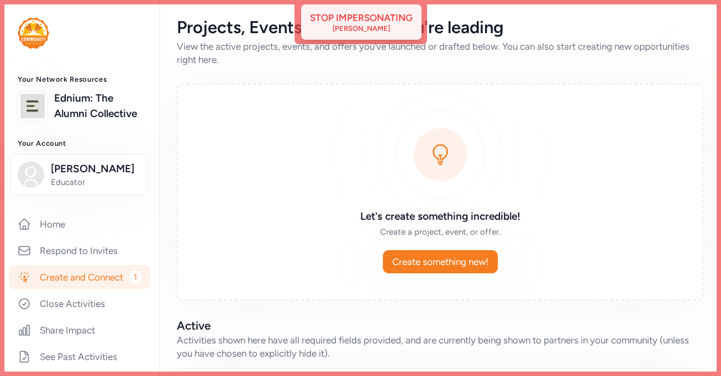
click at [363, 18] on div "Stop impersonating" at bounding box center [361, 17] width 103 height 13
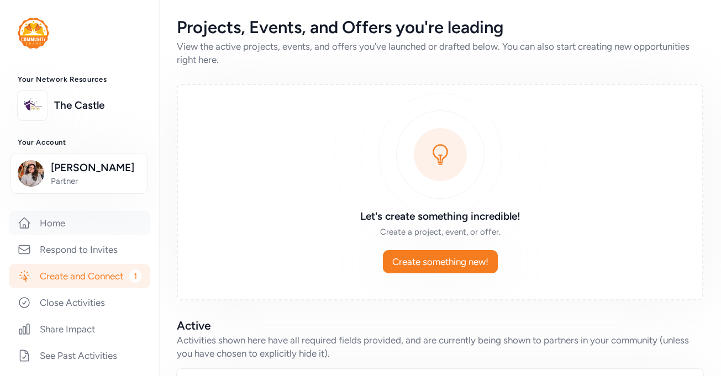
click at [87, 228] on link "Home" at bounding box center [80, 223] width 142 height 24
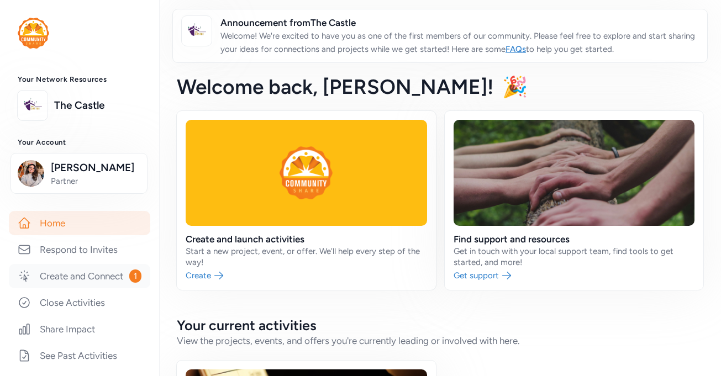
click at [93, 274] on link "Create and Connect 1" at bounding box center [80, 276] width 142 height 24
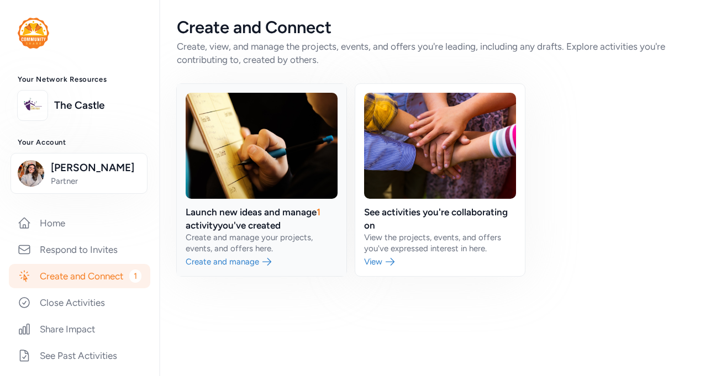
click at [270, 228] on link at bounding box center [262, 180] width 170 height 192
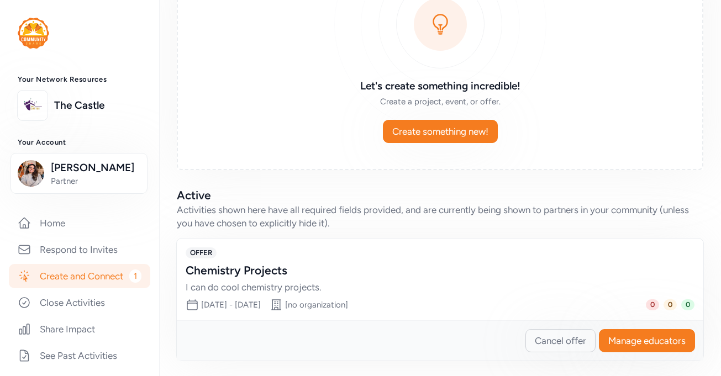
scroll to position [133, 0]
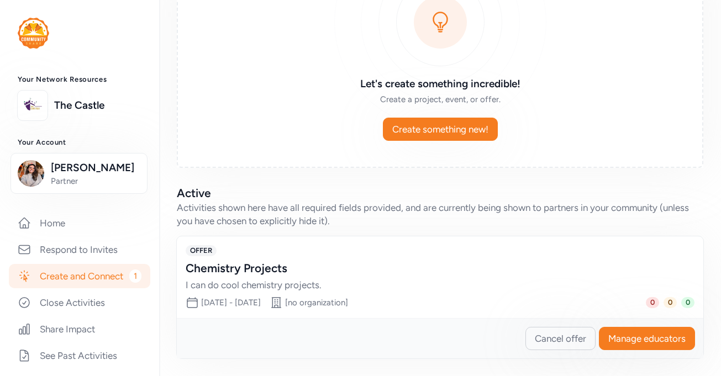
click at [547, 285] on div "I can do cool chemistry projects." at bounding box center [429, 285] width 487 height 13
click at [548, 342] on span "Cancel offer" at bounding box center [560, 338] width 51 height 13
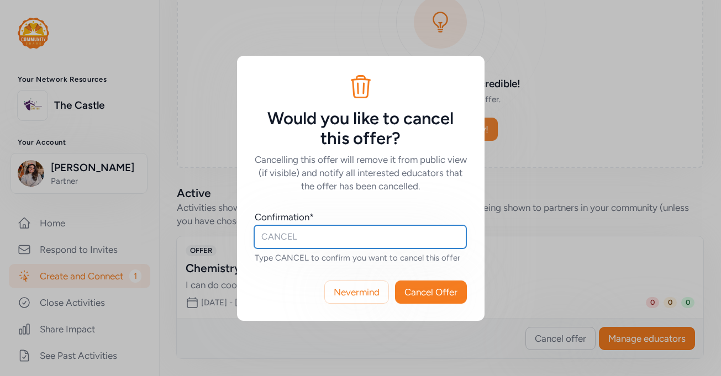
click at [377, 240] on input "text" at bounding box center [360, 237] width 212 height 23
type input "CANCEL"
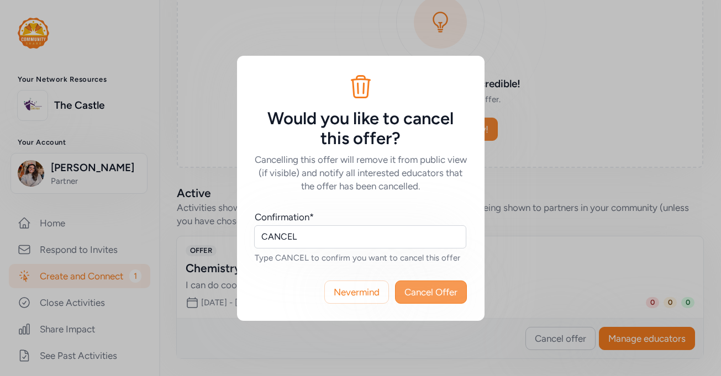
click at [450, 292] on span "Cancel Offer" at bounding box center [431, 292] width 53 height 13
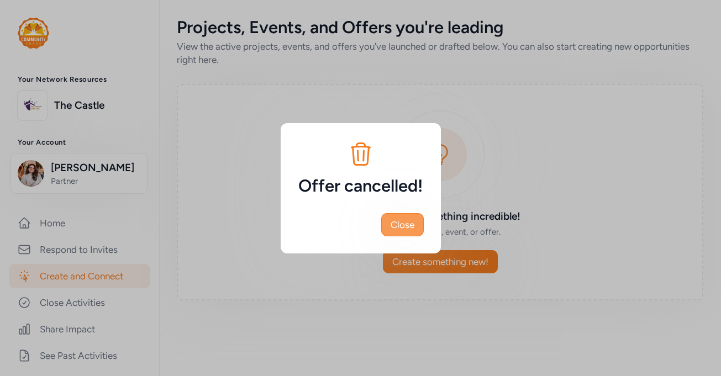
click at [407, 217] on button "Close" at bounding box center [402, 224] width 43 height 23
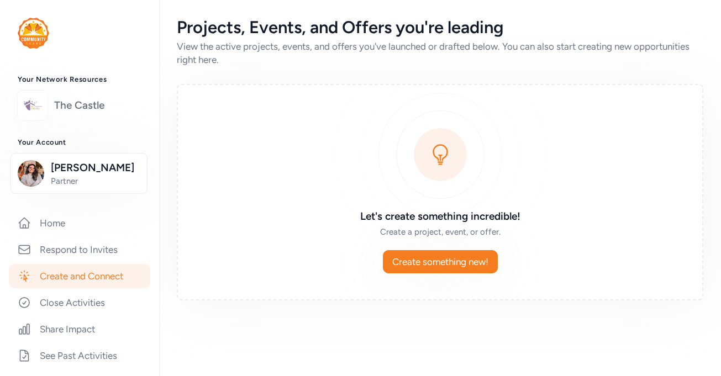
click at [55, 108] on link "The Castle" at bounding box center [97, 105] width 87 height 15
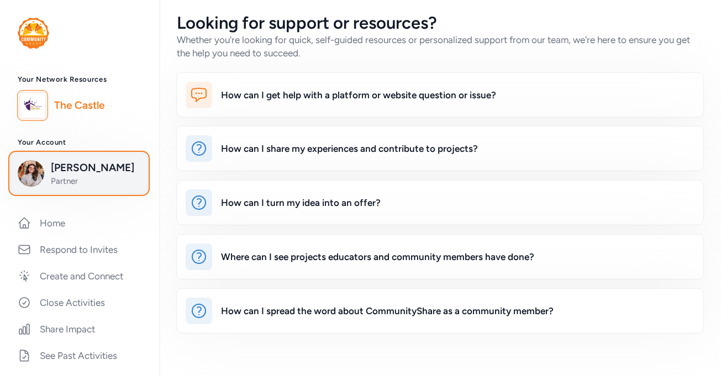
click at [51, 169] on span "[PERSON_NAME]" at bounding box center [96, 167] width 90 height 15
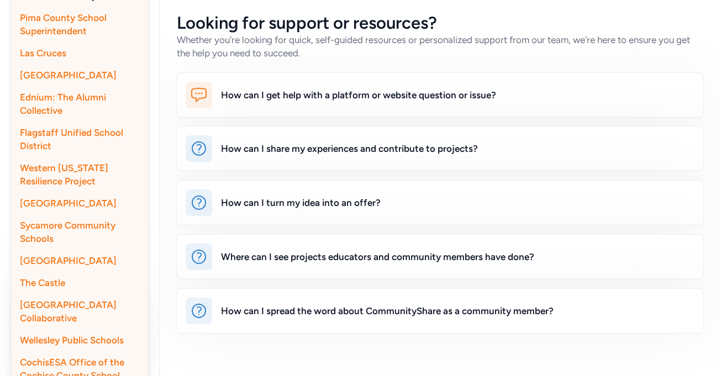
scroll to position [312, 0]
click at [63, 101] on span "Ednium: The Alumni Collective" at bounding box center [63, 103] width 86 height 24
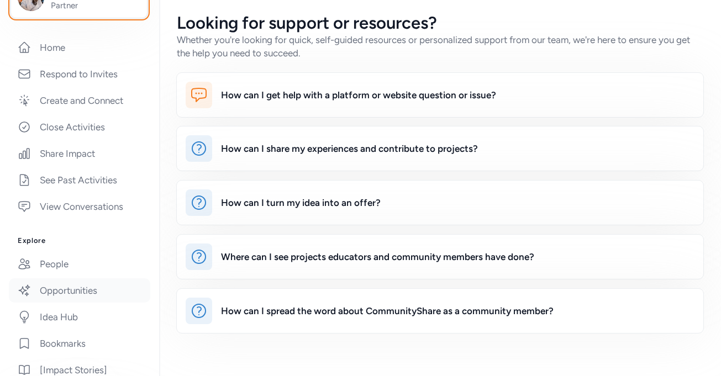
scroll to position [176, 0]
click at [59, 293] on link "Opportunities" at bounding box center [80, 291] width 142 height 24
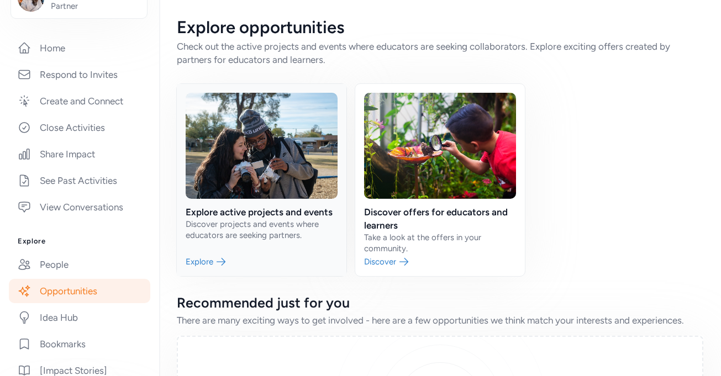
click at [245, 188] on link at bounding box center [262, 180] width 170 height 192
